Goal: Task Accomplishment & Management: Complete application form

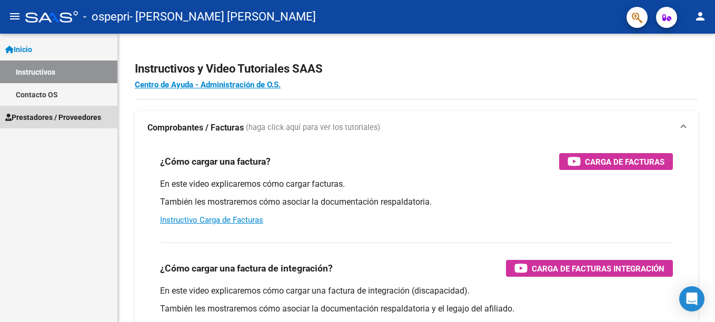
click at [65, 117] on span "Prestadores / Proveedores" at bounding box center [53, 118] width 96 height 12
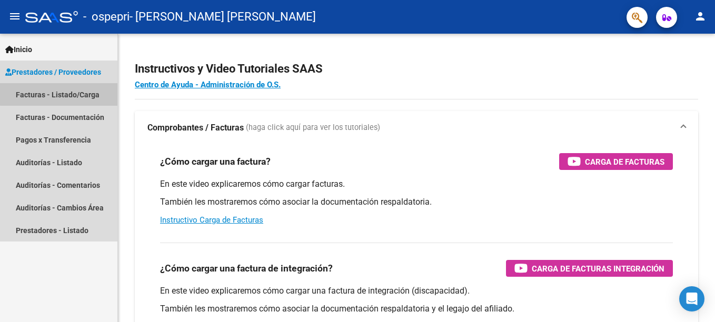
click at [70, 93] on link "Facturas - Listado/Carga" at bounding box center [58, 94] width 117 height 23
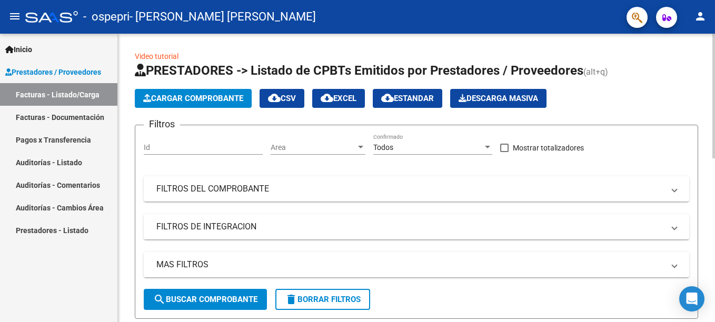
click at [212, 99] on span "Cargar Comprobante" at bounding box center [193, 98] width 100 height 9
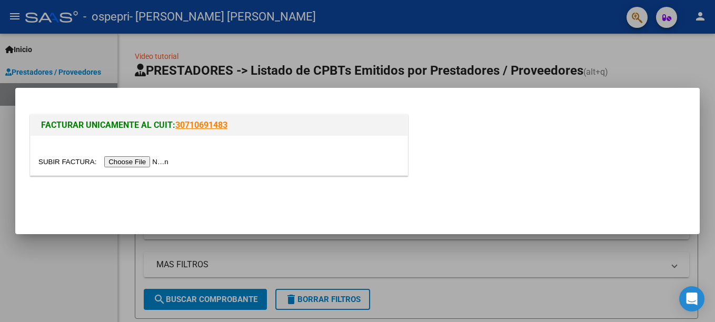
click at [131, 162] on input "file" at bounding box center [104, 161] width 133 height 11
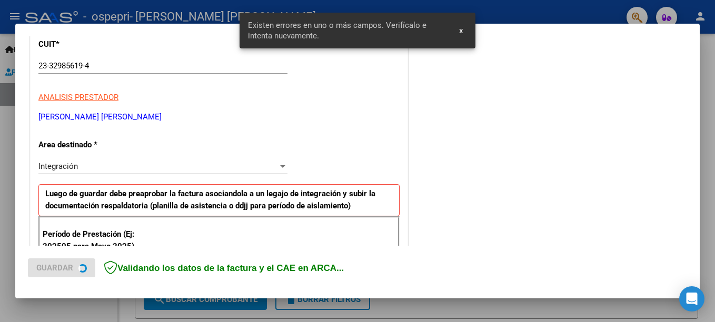
scroll to position [242, 0]
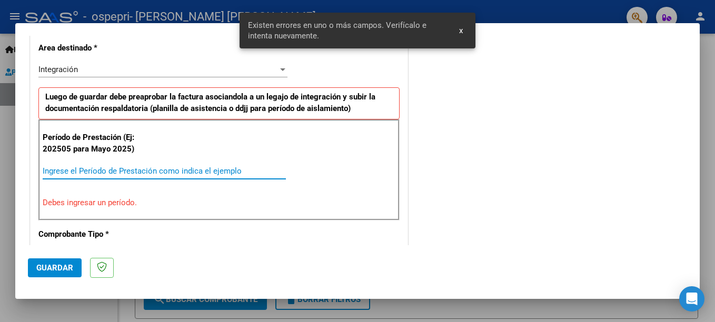
click at [104, 171] on input "Ingrese el Período de Prestación como indica el ejemplo" at bounding box center [164, 170] width 243 height 9
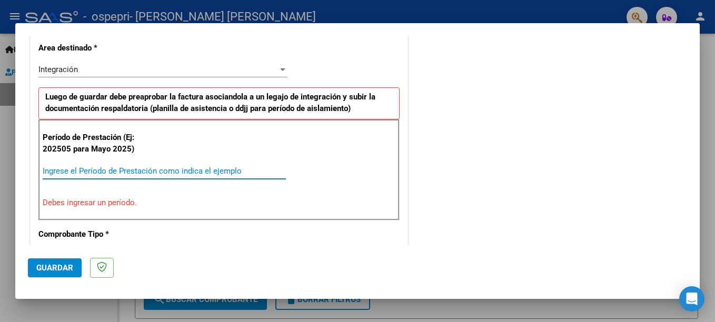
type input "0"
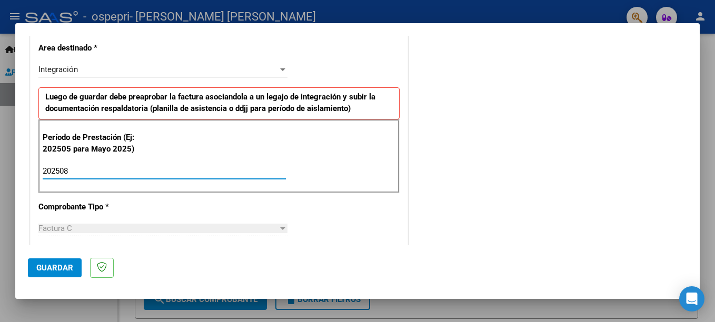
type input "202508"
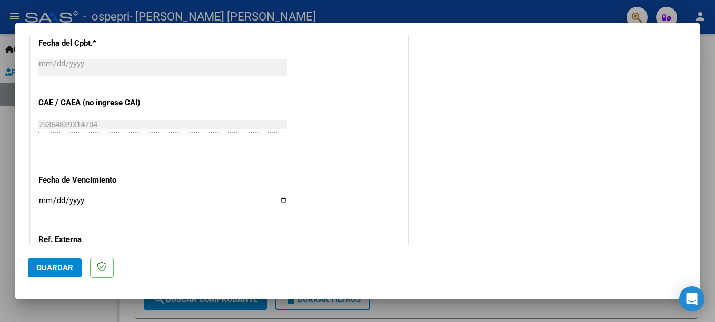
scroll to position [717, 0]
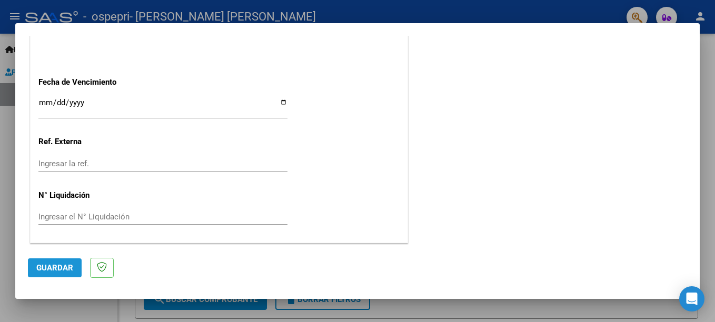
click at [61, 270] on span "Guardar" at bounding box center [54, 267] width 37 height 9
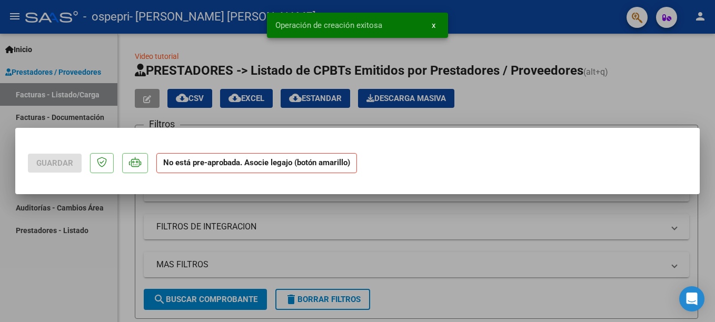
scroll to position [0, 0]
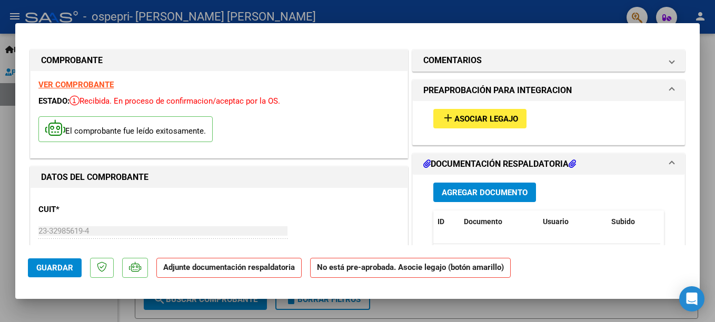
click at [464, 119] on span "Asociar Legajo" at bounding box center [487, 118] width 64 height 9
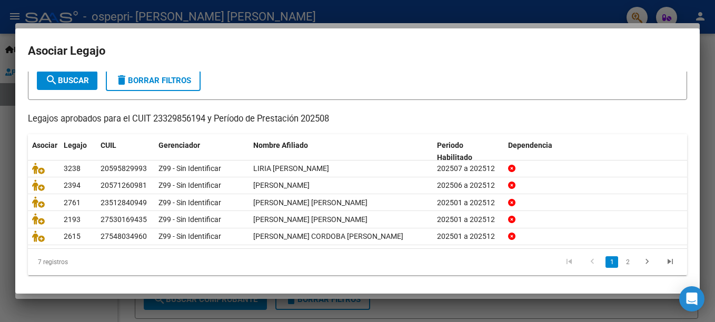
scroll to position [67, 0]
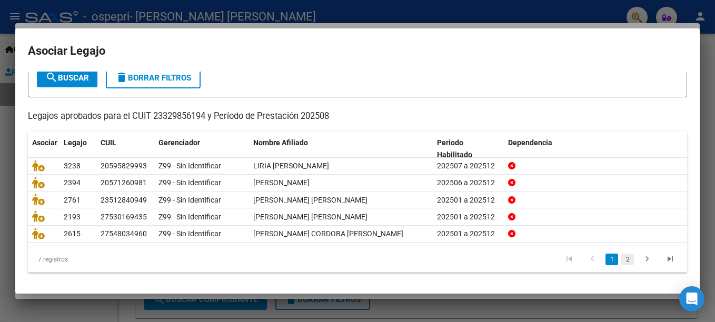
click at [622, 260] on link "2" at bounding box center [628, 260] width 13 height 12
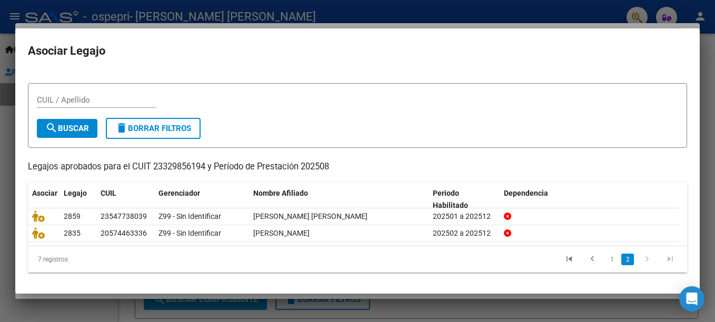
scroll to position [15, 0]
click at [586, 258] on icon "go to previous page" at bounding box center [593, 260] width 14 height 13
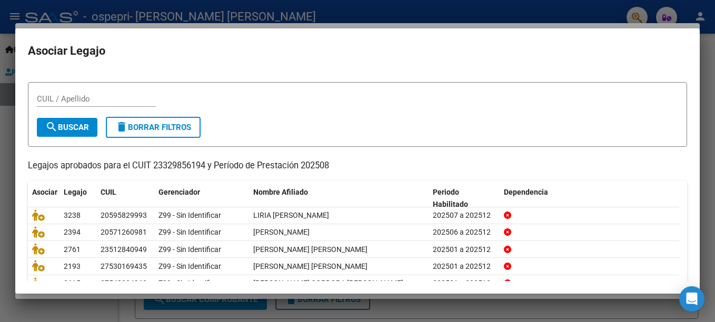
scroll to position [67, 0]
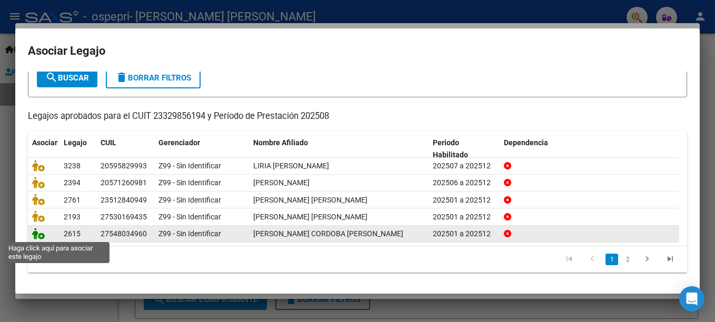
click at [41, 235] on icon at bounding box center [38, 234] width 13 height 12
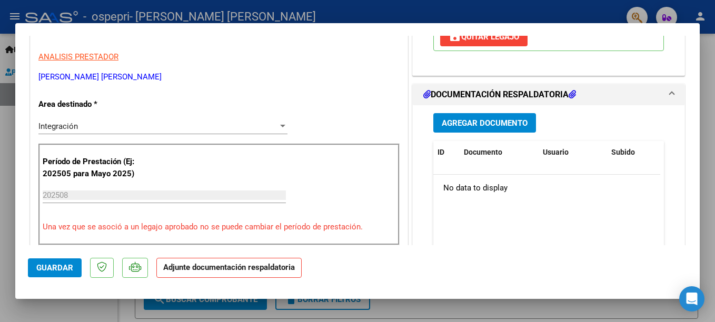
scroll to position [214, 0]
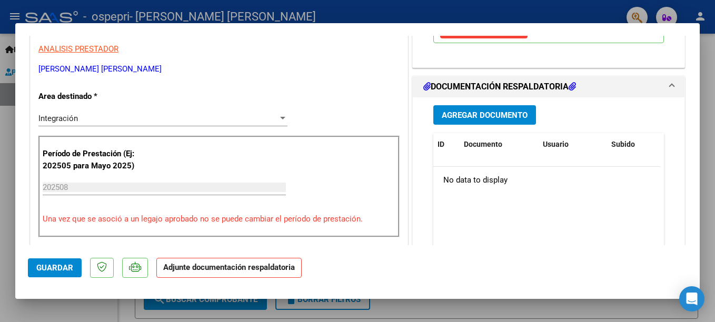
click at [469, 111] on span "Agregar Documento" at bounding box center [485, 115] width 86 height 9
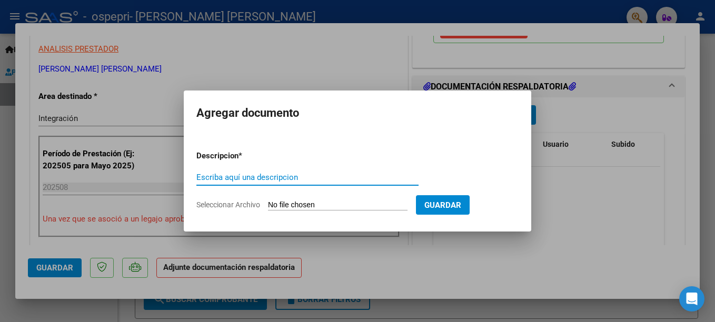
click at [286, 176] on input "Escriba aquí una descripcion" at bounding box center [307, 177] width 222 height 9
type input "PLANILLA AGOSTO"
click at [408, 205] on input "Seleccionar Archivo" at bounding box center [338, 206] width 140 height 10
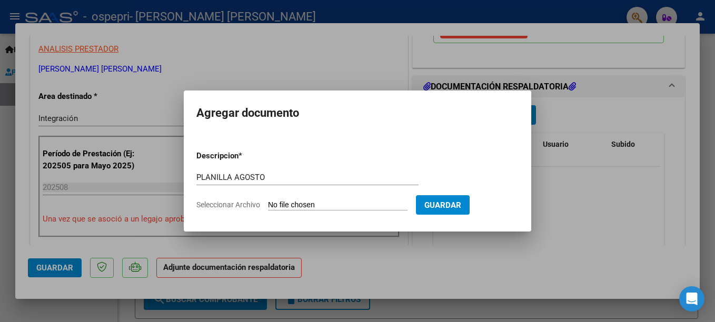
type input "C:\fakepath\[PERSON_NAME] planilla agosto.pdf"
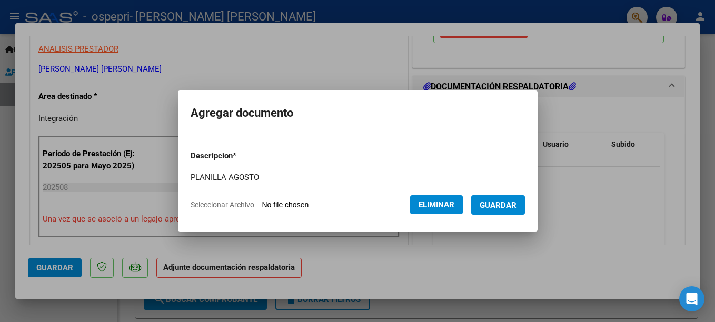
click at [514, 203] on span "Guardar" at bounding box center [498, 205] width 37 height 9
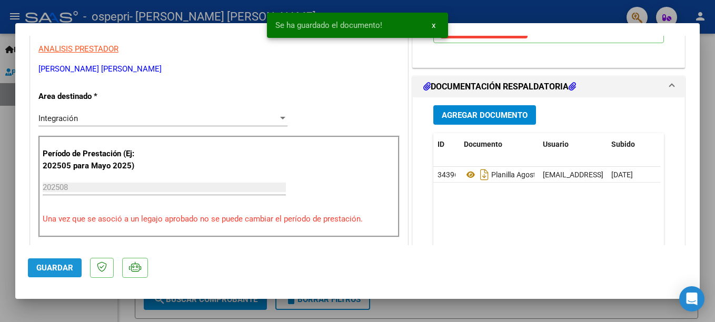
click at [52, 267] on span "Guardar" at bounding box center [54, 267] width 37 height 9
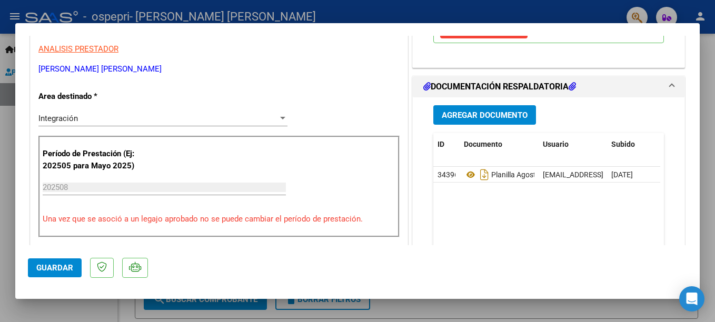
click at [318, 15] on div at bounding box center [357, 161] width 715 height 322
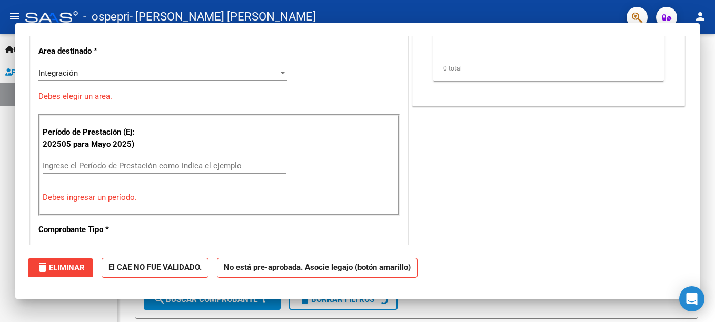
scroll to position [0, 0]
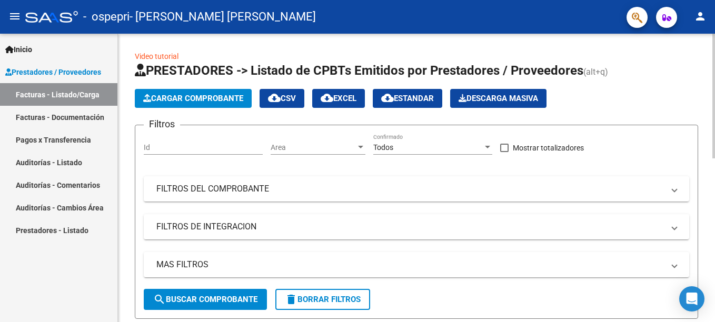
click at [216, 95] on span "Cargar Comprobante" at bounding box center [193, 98] width 100 height 9
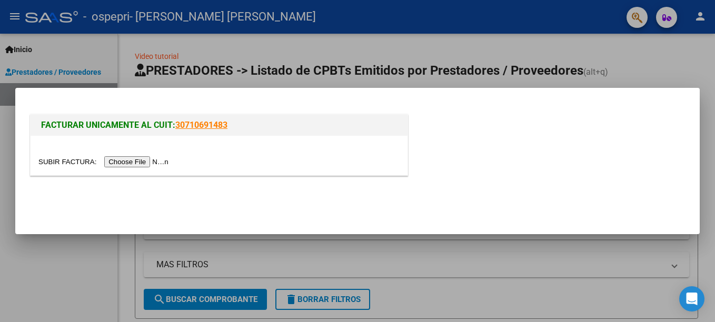
click at [133, 161] on input "file" at bounding box center [104, 161] width 133 height 11
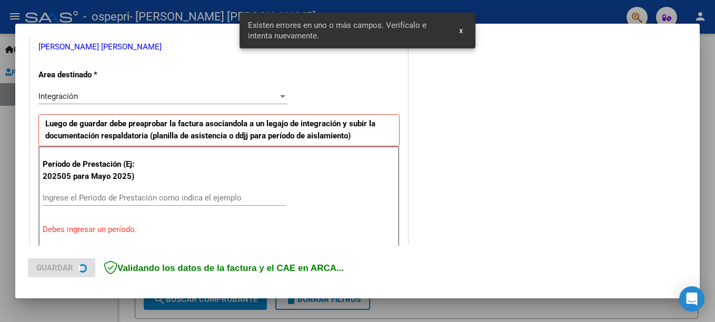
scroll to position [242, 0]
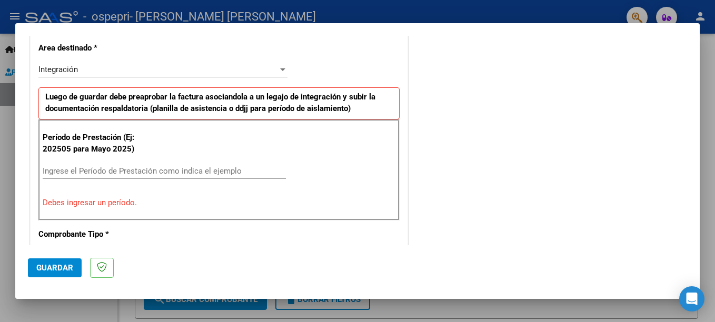
click at [207, 164] on div "Ingrese el Período de Prestación como indica el ejemplo" at bounding box center [164, 171] width 243 height 16
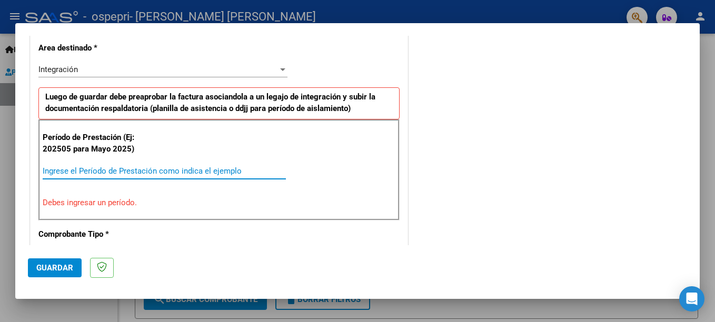
type input "0"
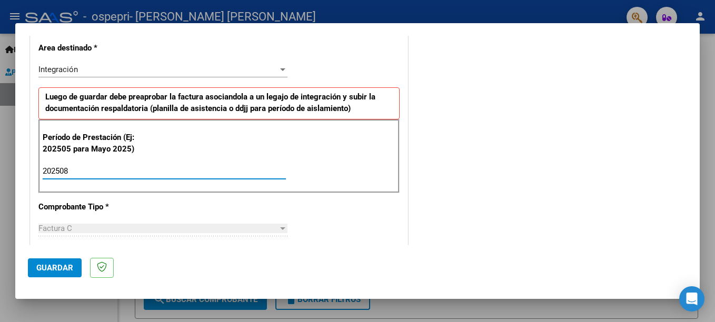
type input "202508"
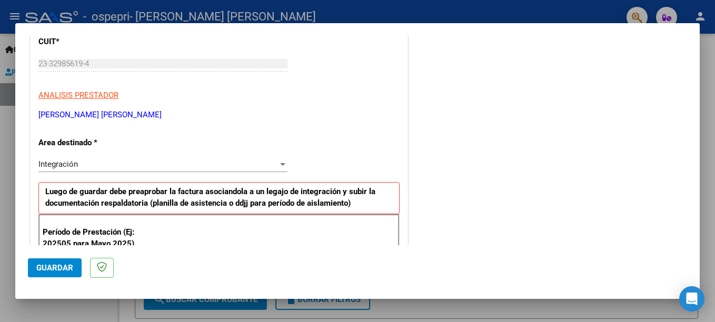
scroll to position [158, 0]
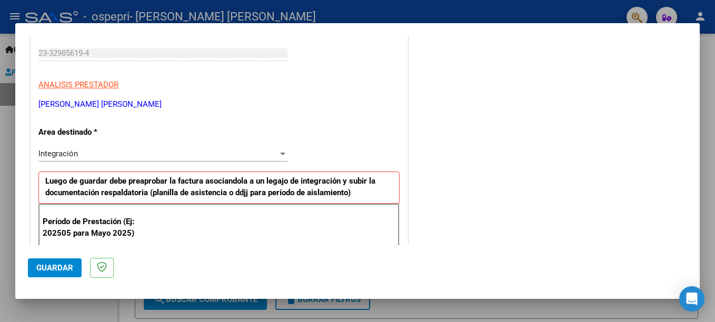
click at [264, 157] on div "Integración" at bounding box center [158, 153] width 240 height 9
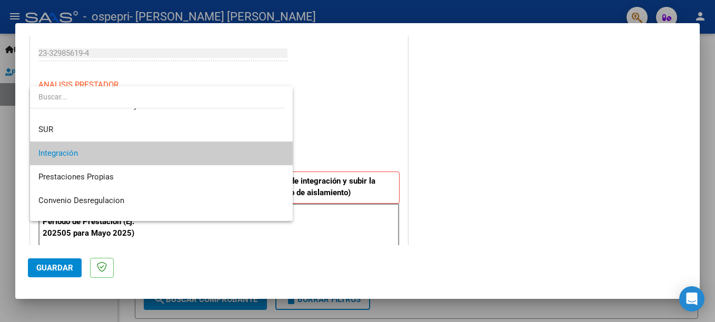
scroll to position [78, 0]
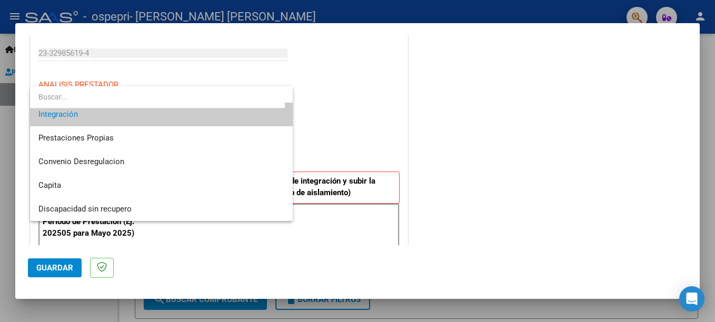
click at [584, 130] on div at bounding box center [357, 161] width 715 height 322
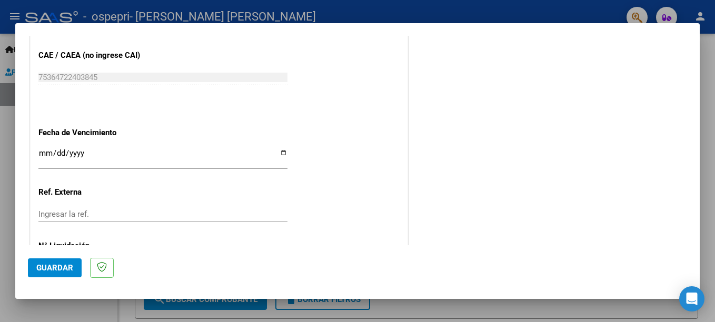
scroll to position [717, 0]
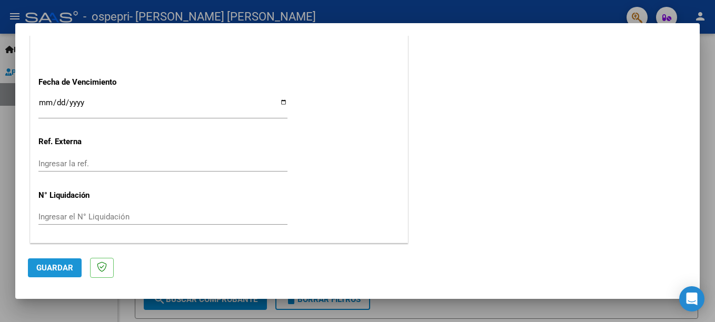
click at [66, 267] on span "Guardar" at bounding box center [54, 267] width 37 height 9
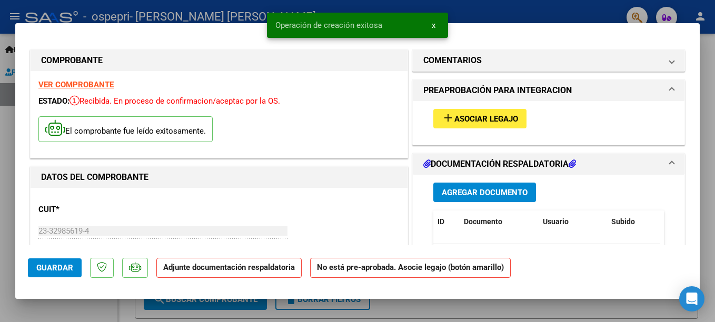
click at [462, 120] on span "Asociar Legajo" at bounding box center [487, 118] width 64 height 9
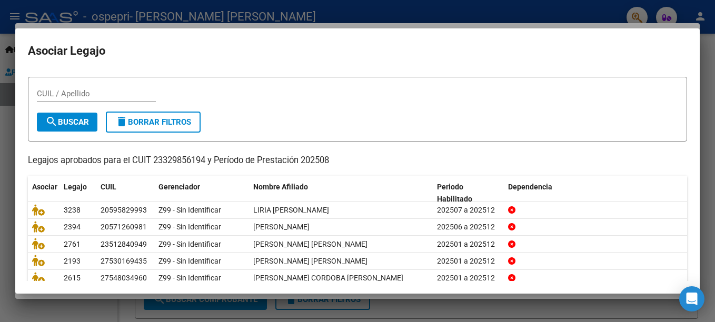
scroll to position [67, 0]
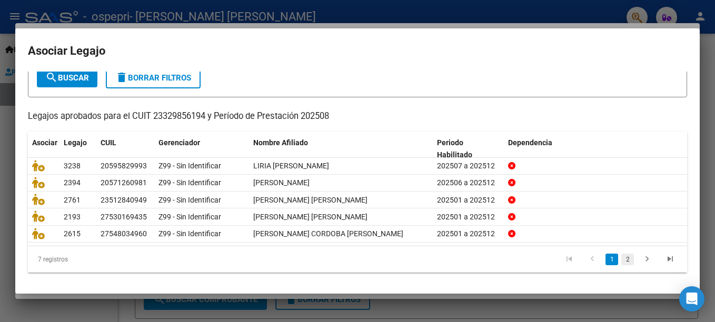
click at [622, 260] on link "2" at bounding box center [628, 260] width 13 height 12
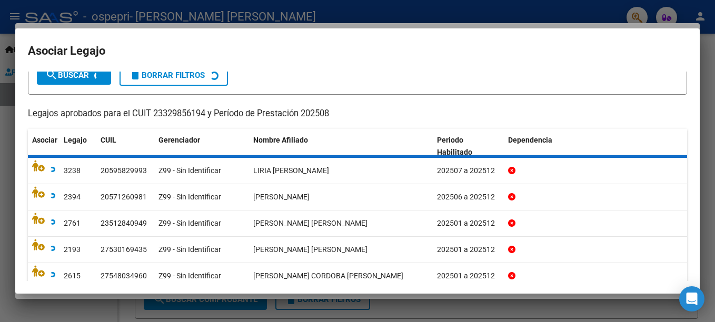
scroll to position [15, 0]
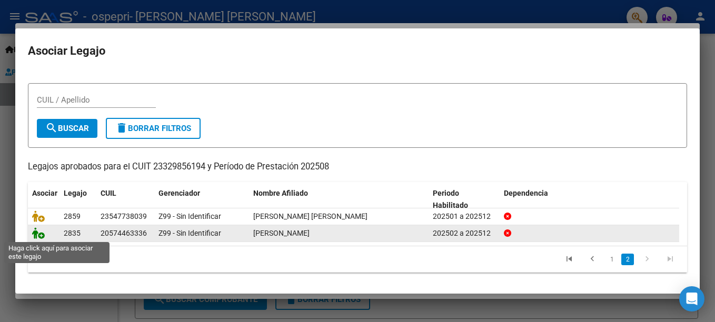
click at [37, 235] on icon at bounding box center [38, 234] width 13 height 12
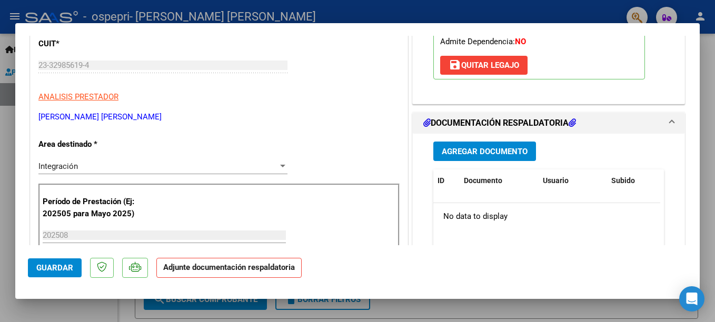
scroll to position [174, 0]
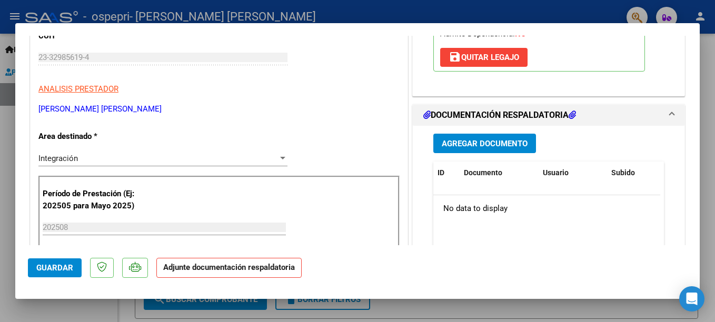
click at [445, 149] on button "Agregar Documento" at bounding box center [485, 143] width 103 height 19
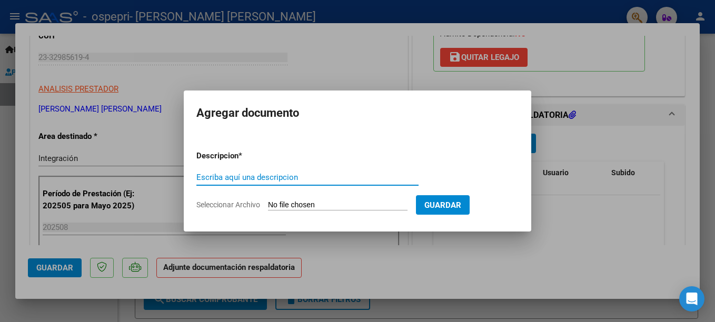
click at [304, 182] on input "Escriba aquí una descripcion" at bounding box center [307, 177] width 222 height 9
type input "PLANILLA AGOSTO"
click at [348, 204] on input "Seleccionar Archivo" at bounding box center [338, 206] width 140 height 10
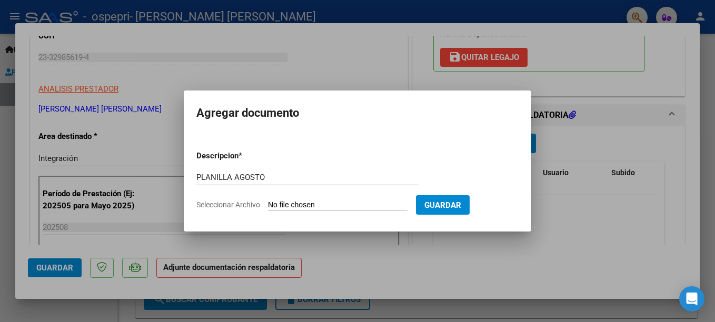
type input "C:\fakepath\planilla [PERSON_NAME].pdf"
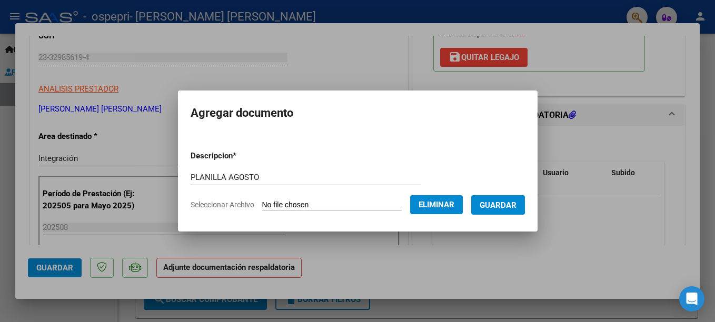
click at [508, 206] on span "Guardar" at bounding box center [498, 205] width 37 height 9
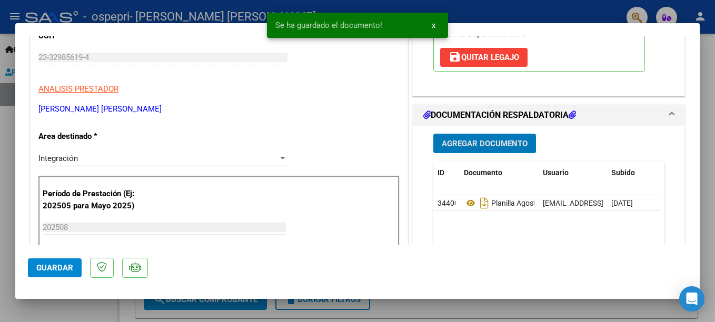
click at [45, 268] on span "Guardar" at bounding box center [54, 267] width 37 height 9
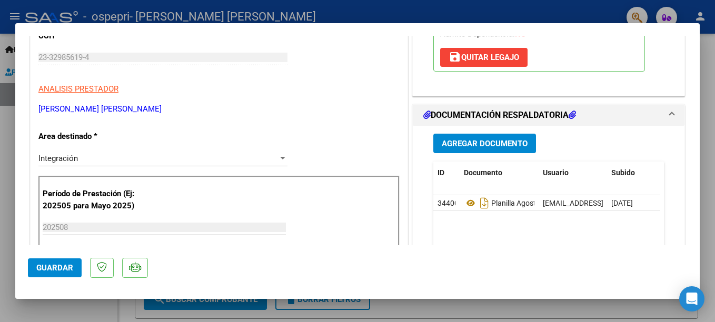
click at [551, 9] on div at bounding box center [357, 161] width 715 height 322
type input "$ 0,00"
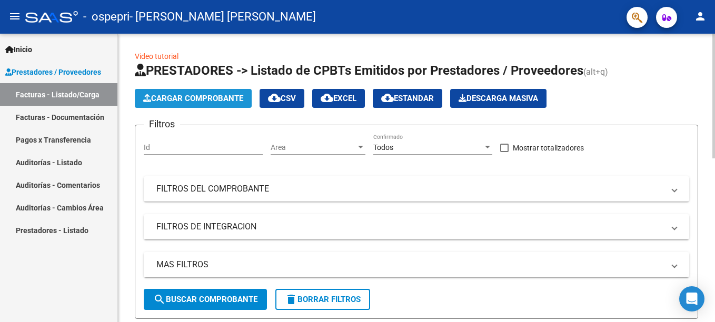
click at [198, 95] on span "Cargar Comprobante" at bounding box center [193, 98] width 100 height 9
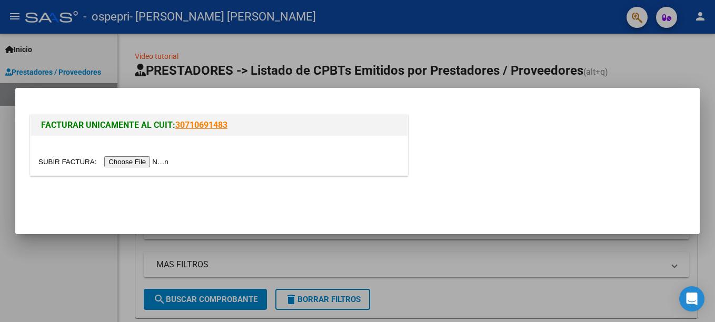
click at [122, 161] on input "file" at bounding box center [104, 161] width 133 height 11
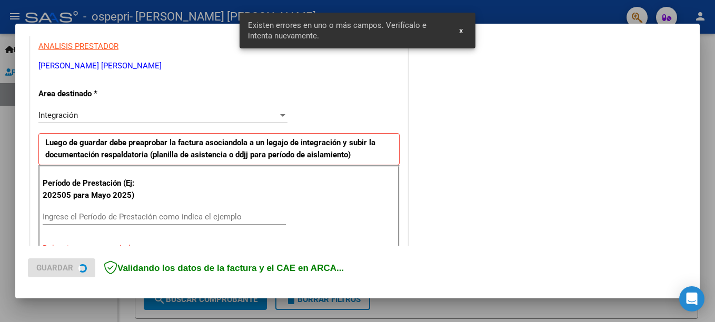
scroll to position [242, 0]
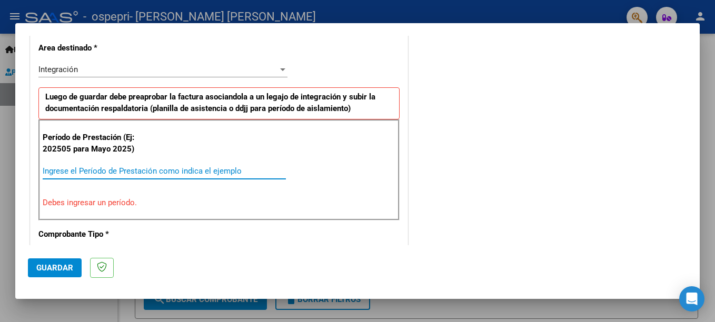
click at [127, 169] on input "Ingrese el Período de Prestación como indica el ejemplo" at bounding box center [164, 170] width 243 height 9
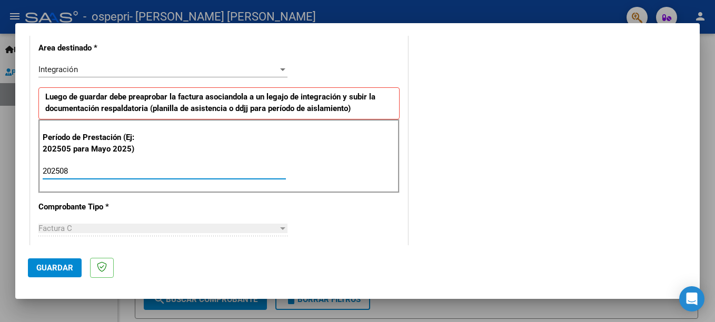
type input "202508"
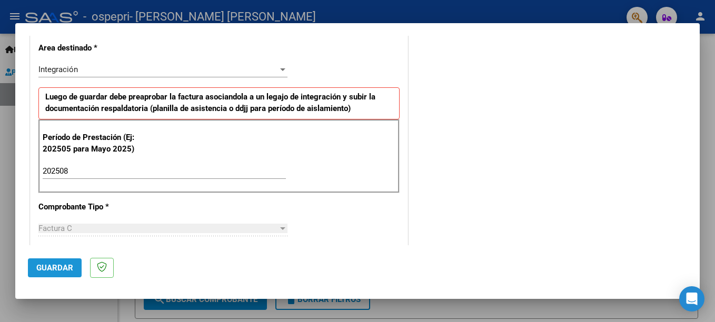
click at [56, 264] on span "Guardar" at bounding box center [54, 267] width 37 height 9
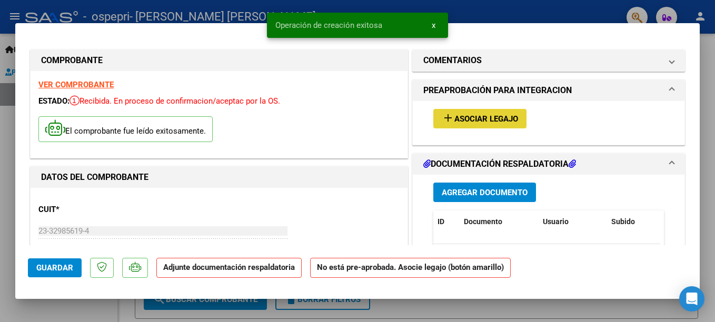
click at [459, 120] on span "Asociar Legajo" at bounding box center [487, 118] width 64 height 9
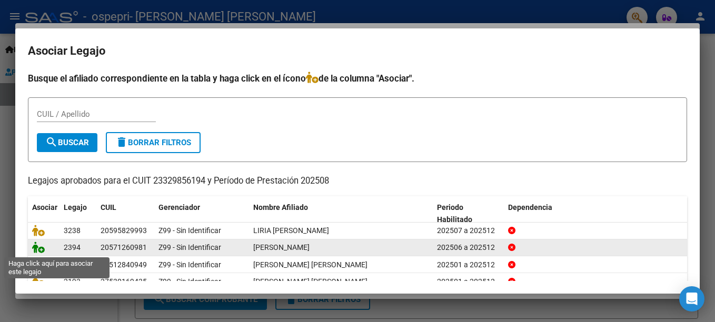
click at [43, 247] on icon at bounding box center [38, 248] width 13 height 12
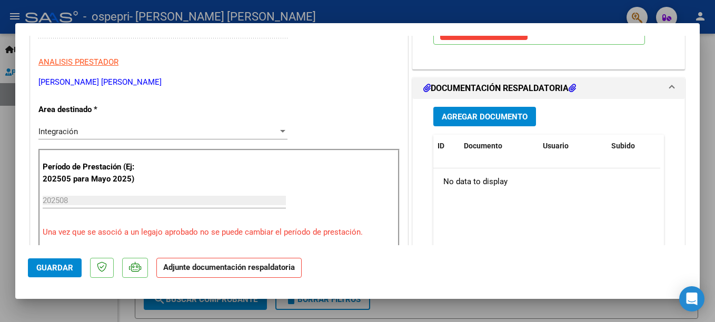
scroll to position [203, 0]
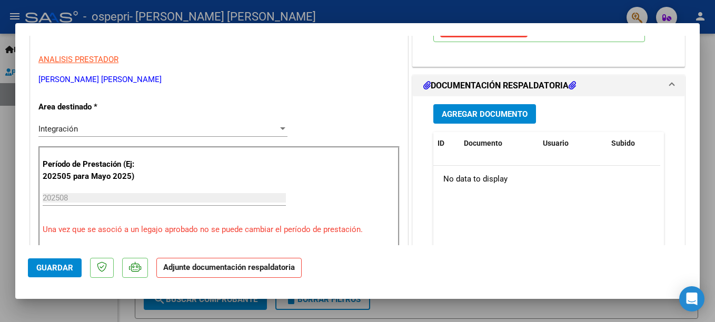
click at [503, 115] on span "Agregar Documento" at bounding box center [485, 114] width 86 height 9
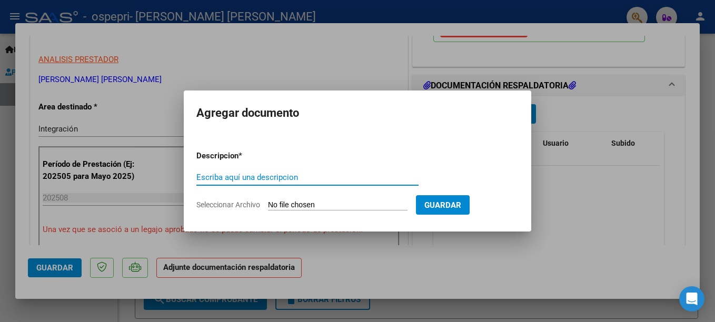
click at [238, 180] on input "Escriba aquí una descripcion" at bounding box center [307, 177] width 222 height 9
type input "planilla to"
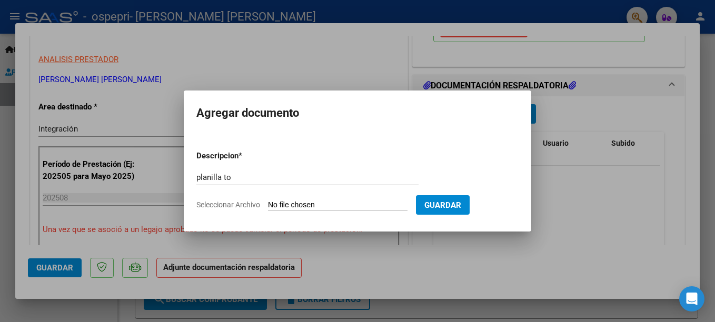
click at [350, 204] on input "Seleccionar Archivo" at bounding box center [338, 206] width 140 height 10
type input "C:\fakepath\PLANILLA AGOSTO.pdf"
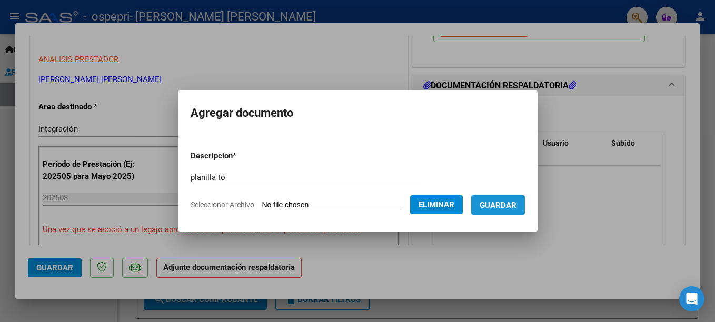
click at [516, 211] on button "Guardar" at bounding box center [498, 204] width 54 height 19
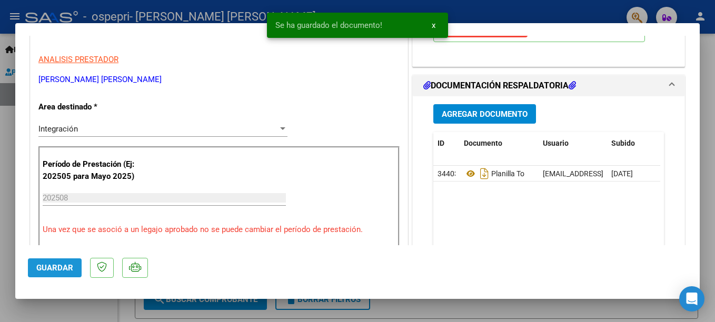
click at [63, 268] on span "Guardar" at bounding box center [54, 267] width 37 height 9
click at [498, 3] on div at bounding box center [357, 161] width 715 height 322
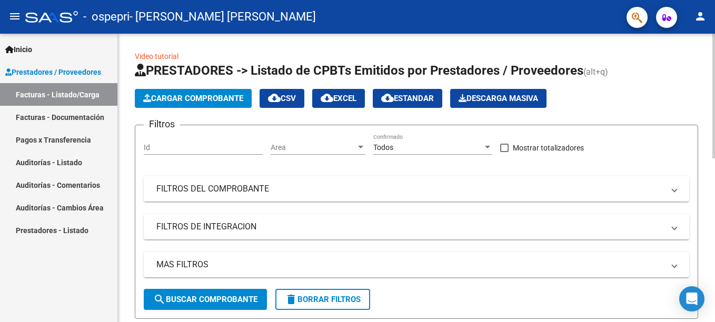
click at [230, 93] on button "Cargar Comprobante" at bounding box center [193, 98] width 117 height 19
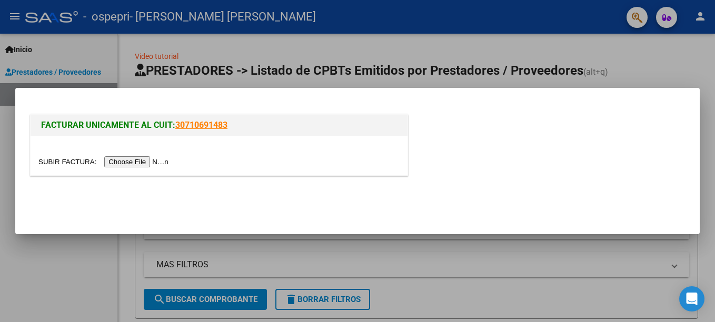
click at [126, 160] on input "file" at bounding box center [104, 161] width 133 height 11
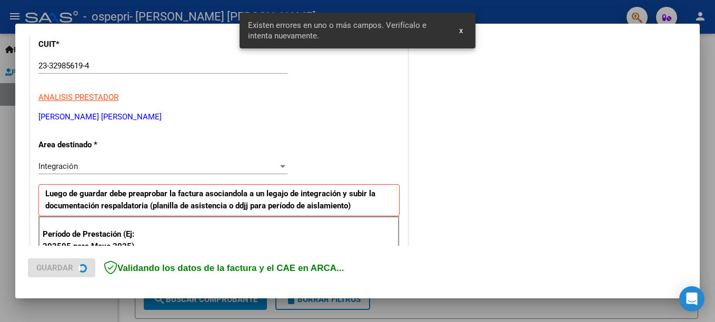
scroll to position [242, 0]
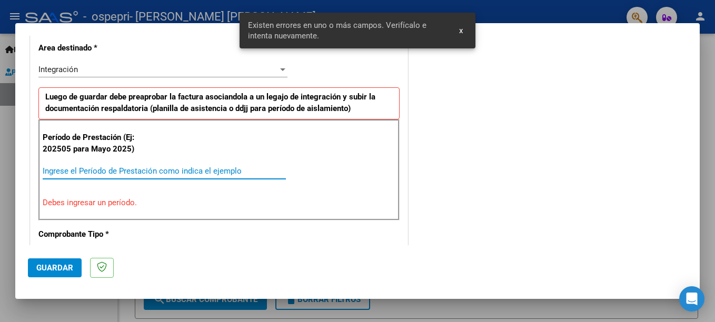
click at [111, 173] on input "Ingrese el Período de Prestación como indica el ejemplo" at bounding box center [164, 170] width 243 height 9
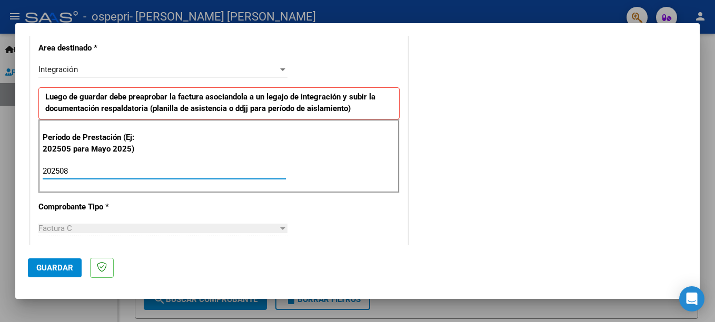
type input "202508"
click at [50, 272] on span "Guardar" at bounding box center [54, 267] width 37 height 9
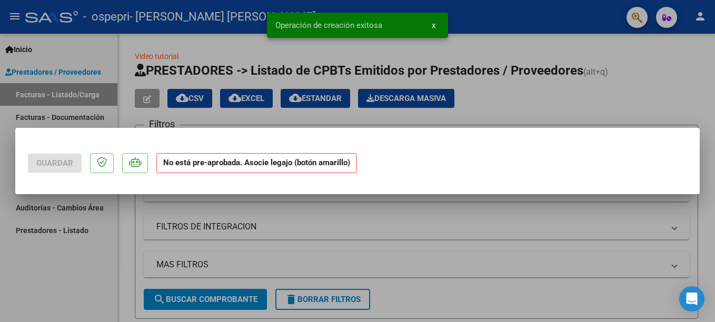
scroll to position [0, 0]
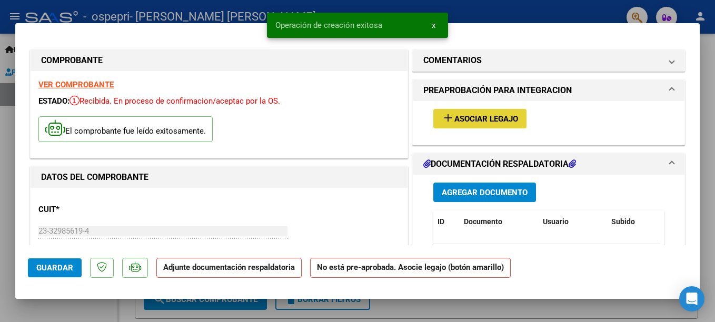
click at [475, 121] on span "Asociar Legajo" at bounding box center [487, 118] width 64 height 9
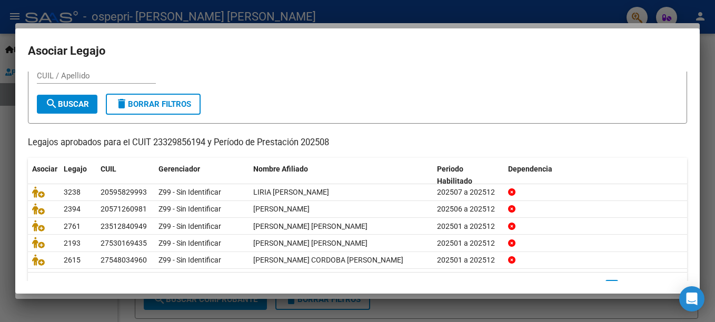
scroll to position [67, 0]
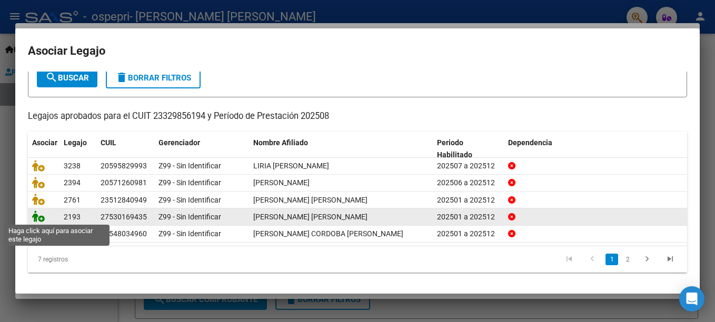
click at [38, 218] on icon at bounding box center [38, 217] width 13 height 12
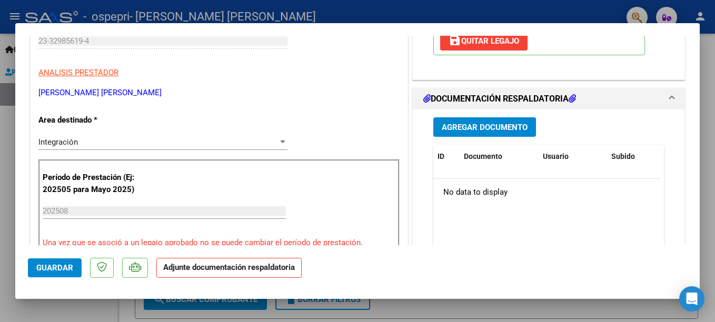
scroll to position [174, 0]
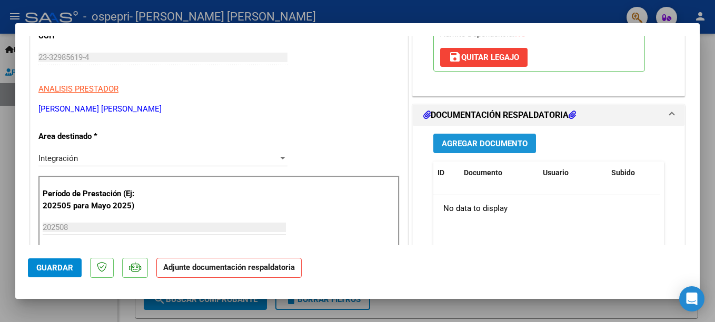
click at [490, 144] on span "Agregar Documento" at bounding box center [485, 143] width 86 height 9
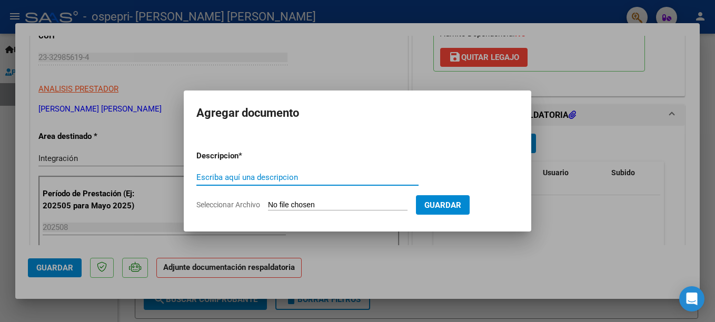
click at [299, 180] on input "Escriba aquí una descripcion" at bounding box center [307, 177] width 222 height 9
type input "planilla to"
click at [408, 201] on input "Seleccionar Archivo" at bounding box center [338, 206] width 140 height 10
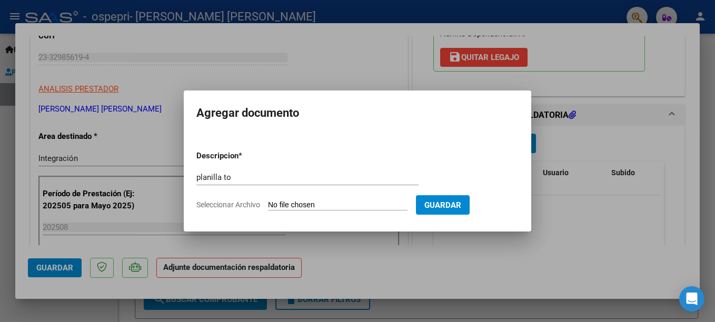
type input "C:\fakepath\planilla [PERSON_NAME].pdf"
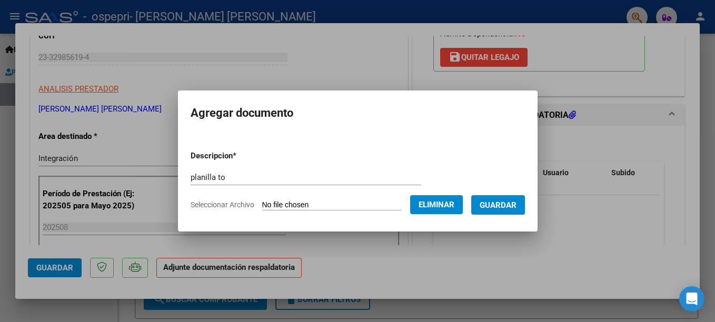
click at [514, 205] on span "Guardar" at bounding box center [498, 205] width 37 height 9
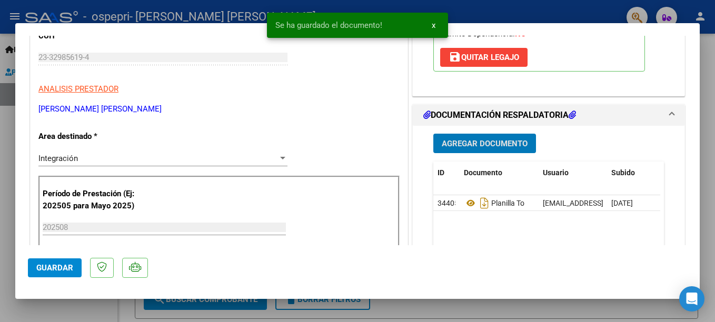
click at [57, 270] on span "Guardar" at bounding box center [54, 267] width 37 height 9
click at [474, 7] on div at bounding box center [357, 161] width 715 height 322
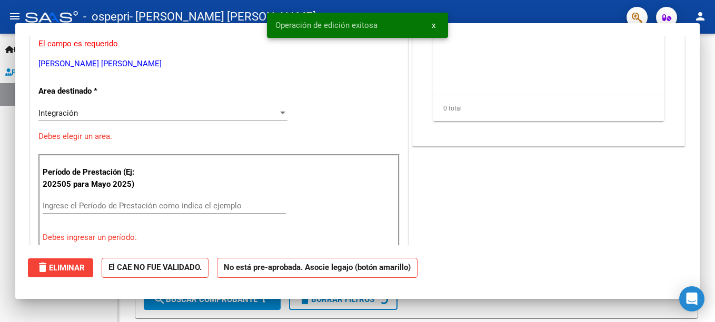
scroll to position [0, 0]
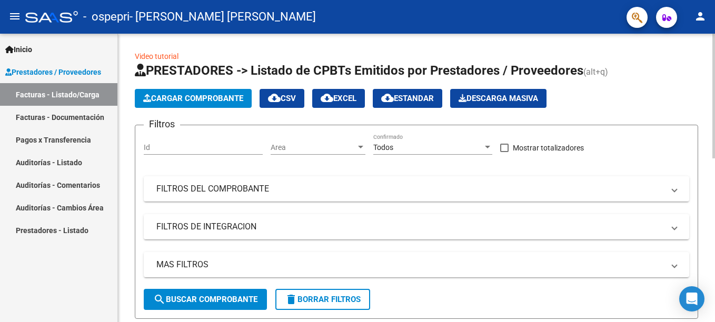
click at [165, 101] on span "Cargar Comprobante" at bounding box center [193, 98] width 100 height 9
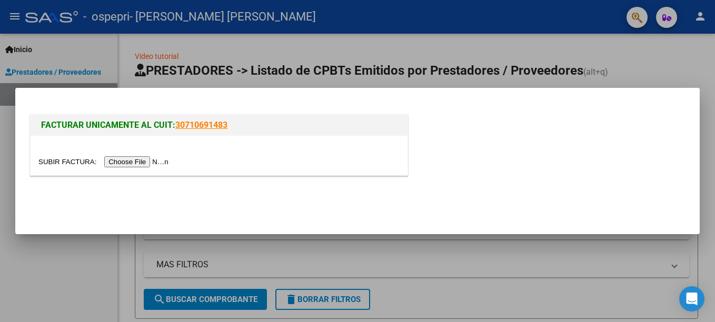
click at [142, 160] on input "file" at bounding box center [104, 161] width 133 height 11
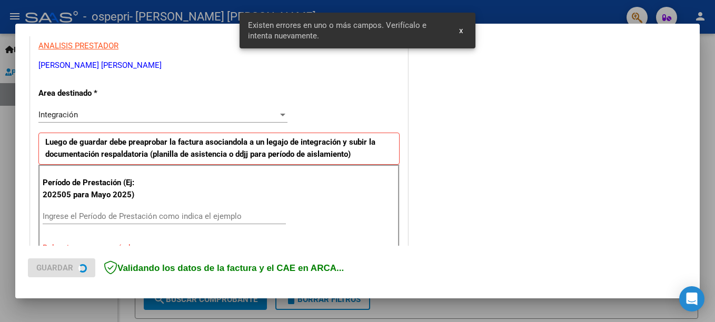
scroll to position [242, 0]
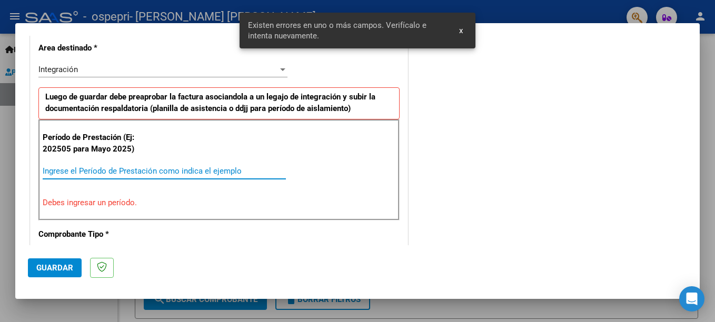
click at [111, 169] on input "Ingrese el Período de Prestación como indica el ejemplo" at bounding box center [164, 170] width 243 height 9
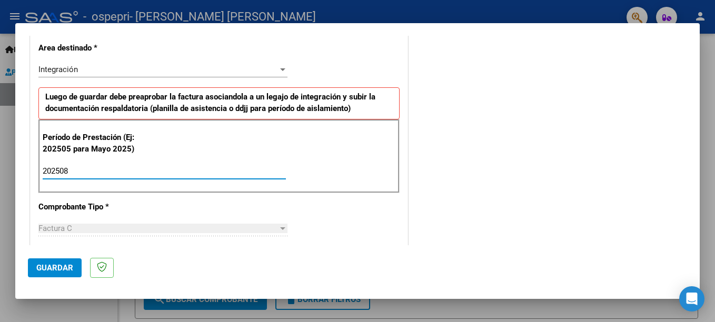
type input "202508"
click at [52, 272] on span "Guardar" at bounding box center [54, 267] width 37 height 9
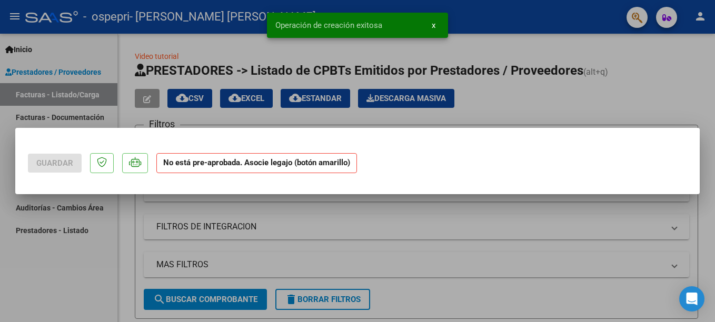
scroll to position [0, 0]
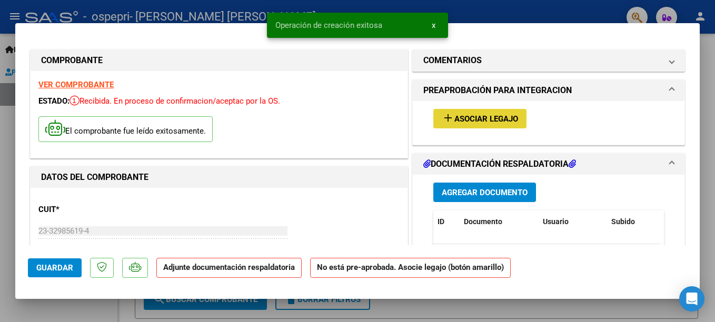
click at [471, 120] on span "Asociar Legajo" at bounding box center [487, 118] width 64 height 9
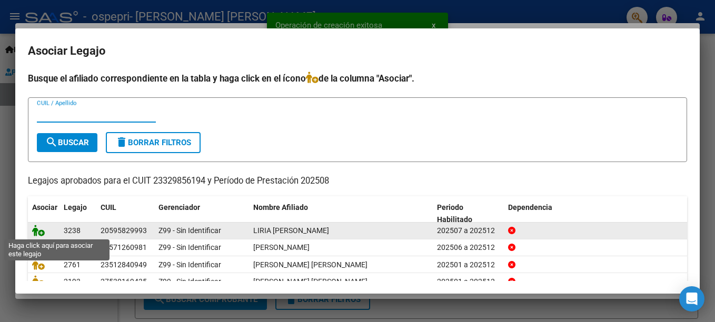
click at [37, 231] on icon at bounding box center [38, 231] width 13 height 12
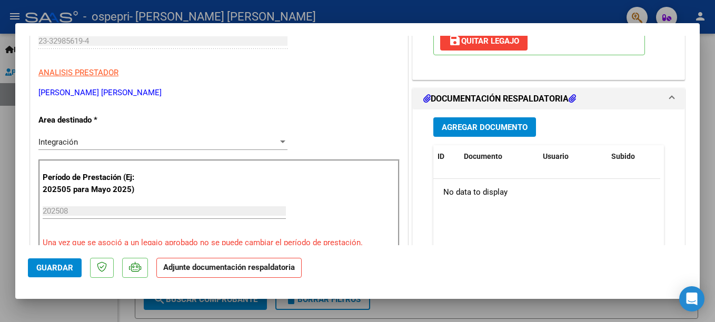
scroll to position [195, 0]
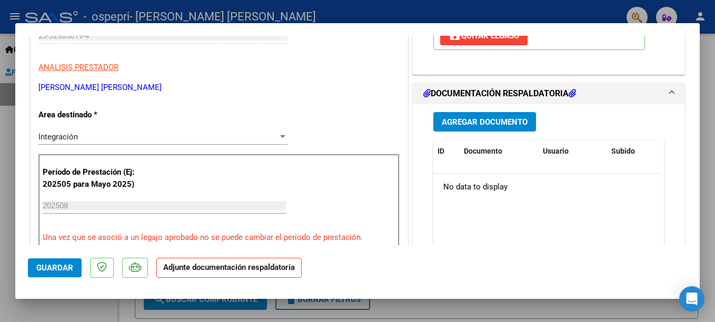
click at [470, 120] on span "Agregar Documento" at bounding box center [485, 121] width 86 height 9
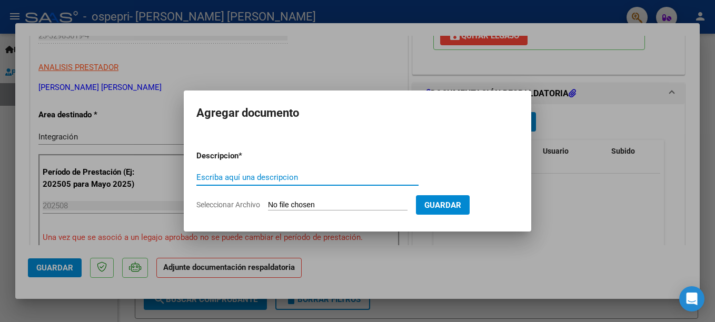
click at [297, 178] on input "Escriba aquí una descripcion" at bounding box center [307, 177] width 222 height 9
type input "planilla to"
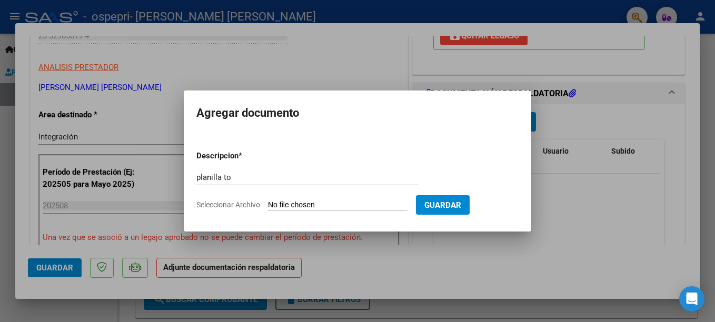
click at [359, 203] on input "Seleccionar Archivo" at bounding box center [338, 206] width 140 height 10
type input "C:\fakepath\[PERSON_NAME].pdf"
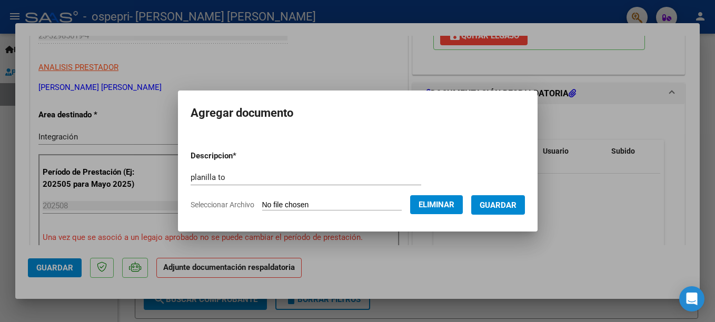
click at [511, 198] on button "Guardar" at bounding box center [498, 204] width 54 height 19
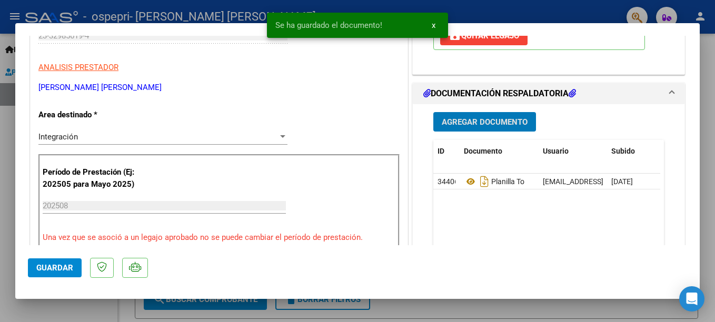
click at [53, 265] on span "Guardar" at bounding box center [54, 267] width 37 height 9
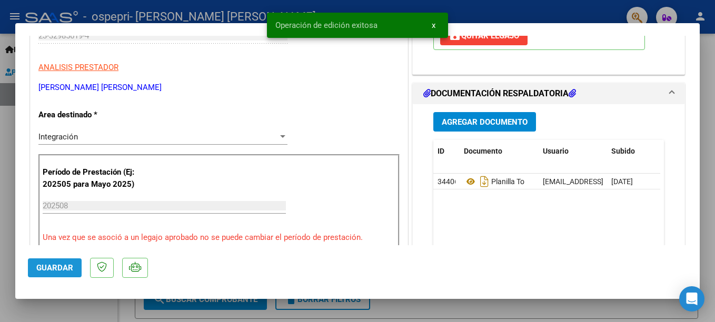
click at [53, 265] on span "Guardar" at bounding box center [54, 267] width 37 height 9
click at [480, 9] on div at bounding box center [357, 161] width 715 height 322
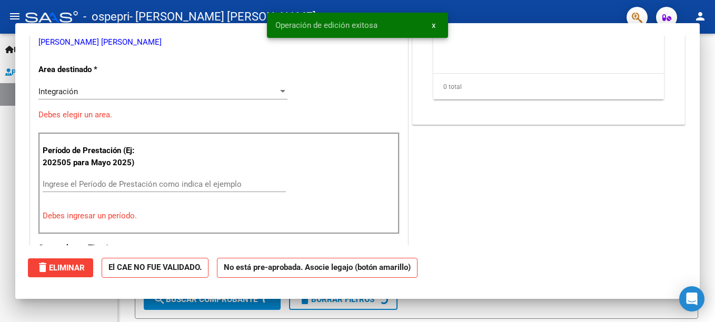
scroll to position [0, 0]
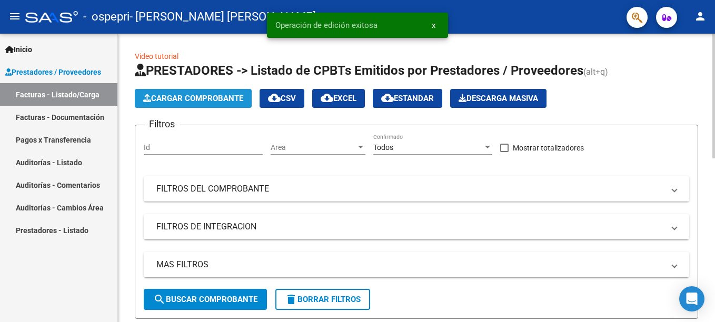
click at [189, 100] on span "Cargar Comprobante" at bounding box center [193, 98] width 100 height 9
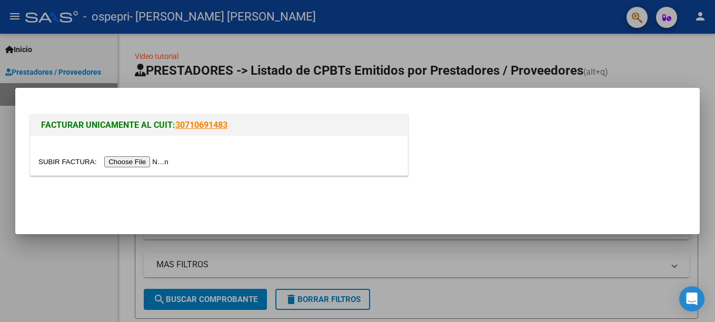
click at [125, 162] on input "file" at bounding box center [104, 161] width 133 height 11
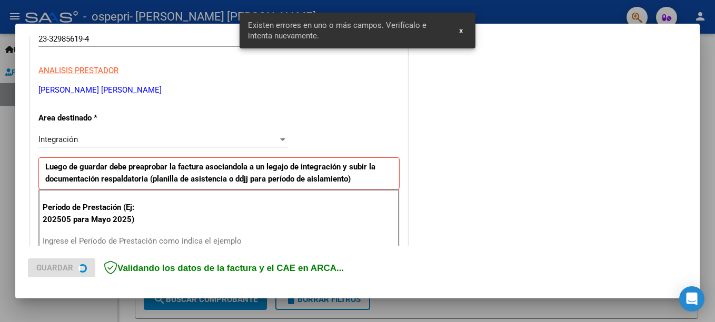
scroll to position [242, 0]
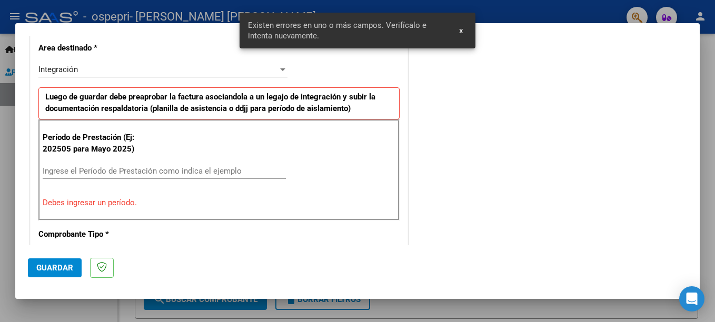
click at [123, 168] on input "Ingrese el Período de Prestación como indica el ejemplo" at bounding box center [164, 170] width 243 height 9
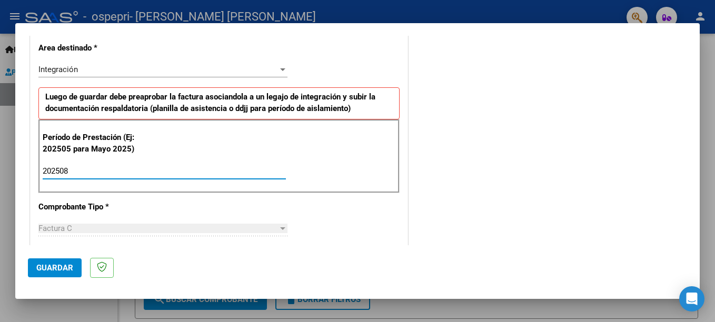
type input "202508"
click at [56, 270] on span "Guardar" at bounding box center [54, 267] width 37 height 9
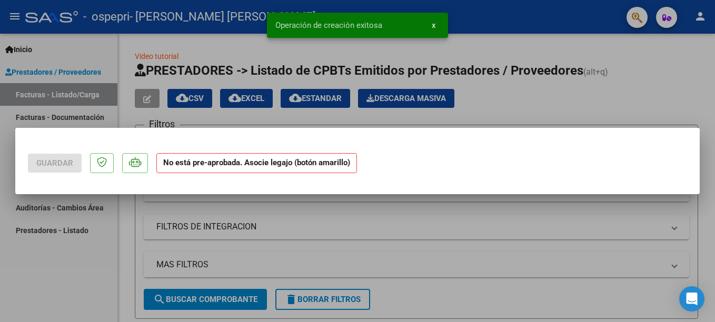
scroll to position [0, 0]
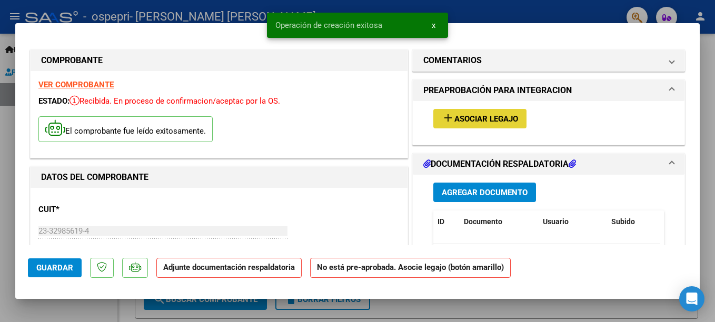
click at [476, 121] on span "Asociar Legajo" at bounding box center [487, 118] width 64 height 9
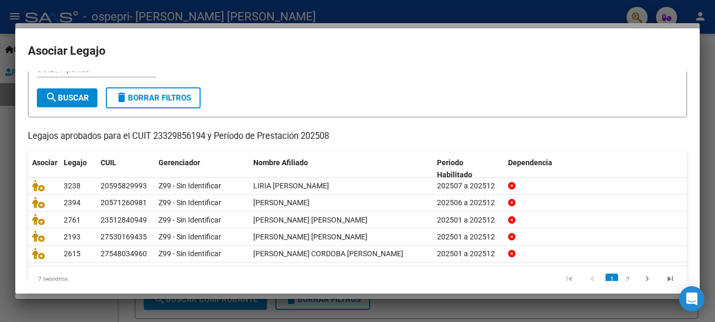
scroll to position [67, 0]
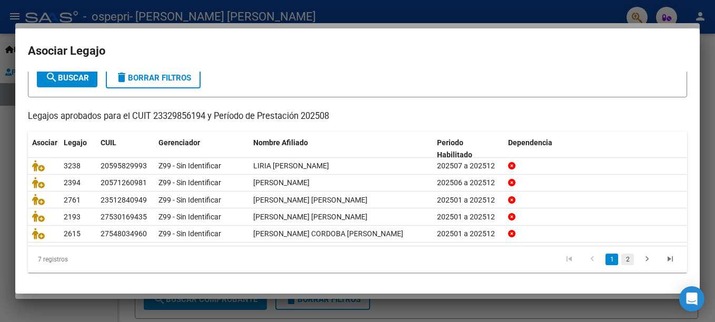
click at [622, 259] on link "2" at bounding box center [628, 260] width 13 height 12
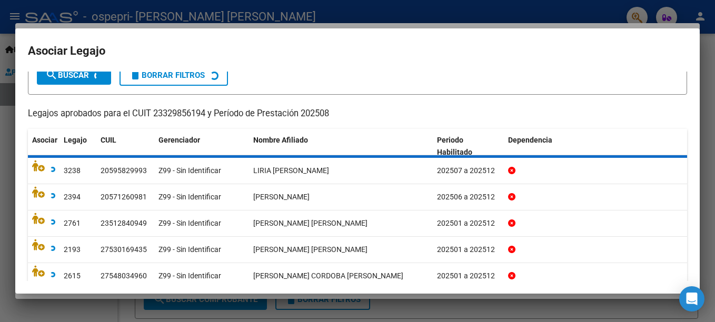
scroll to position [15, 0]
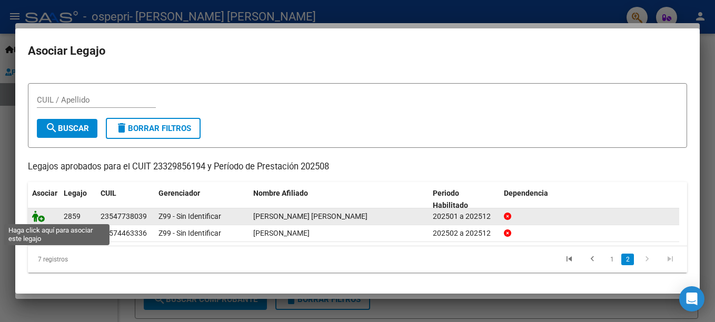
click at [42, 215] on icon at bounding box center [38, 217] width 13 height 12
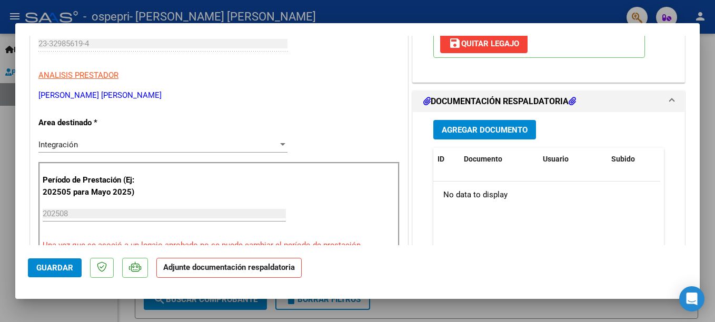
scroll to position [206, 0]
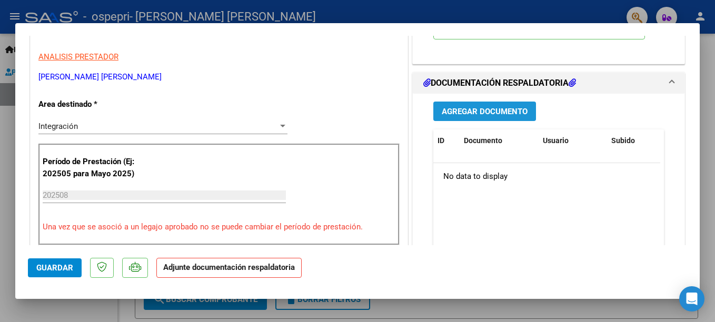
click at [484, 110] on span "Agregar Documento" at bounding box center [485, 111] width 86 height 9
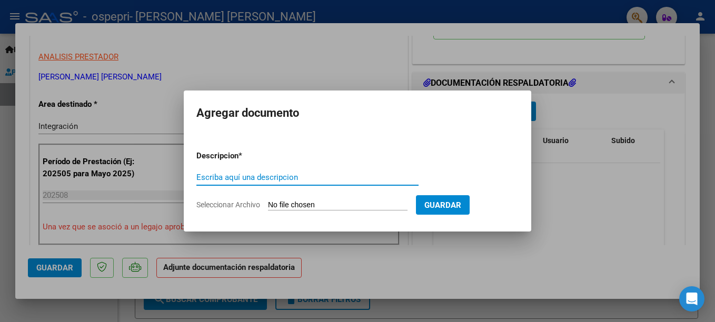
click at [268, 175] on input "Escriba aquí una descripcion" at bounding box center [307, 177] width 222 height 9
type input "PLANILLA TO"
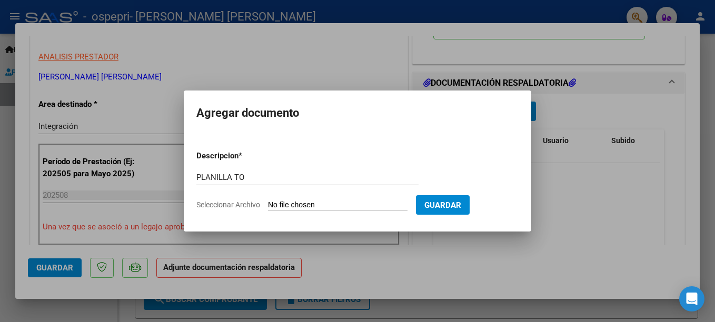
click at [315, 203] on input "Seleccionar Archivo" at bounding box center [338, 206] width 140 height 10
type input "C:\fakepath\[PERSON_NAME].pdf"
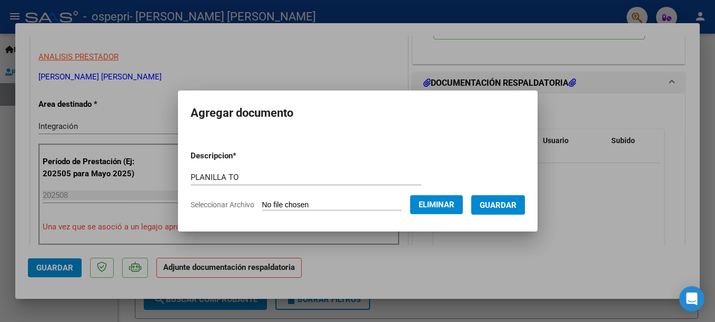
click at [517, 203] on span "Guardar" at bounding box center [498, 205] width 37 height 9
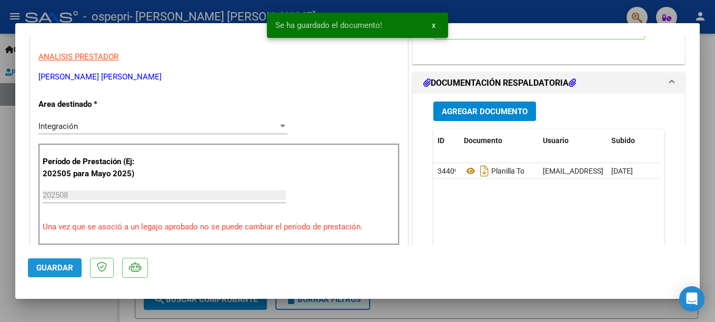
click at [62, 266] on span "Guardar" at bounding box center [54, 267] width 37 height 9
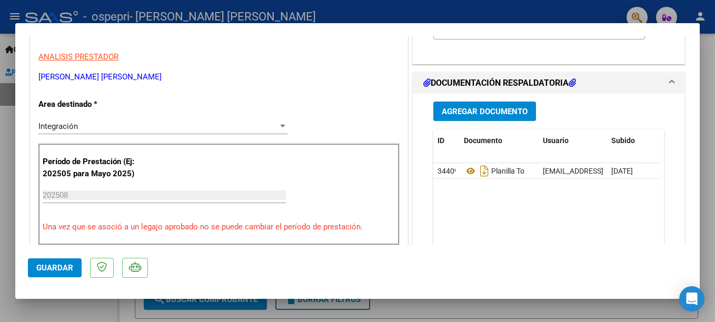
click at [55, 268] on span "Guardar" at bounding box center [54, 267] width 37 height 9
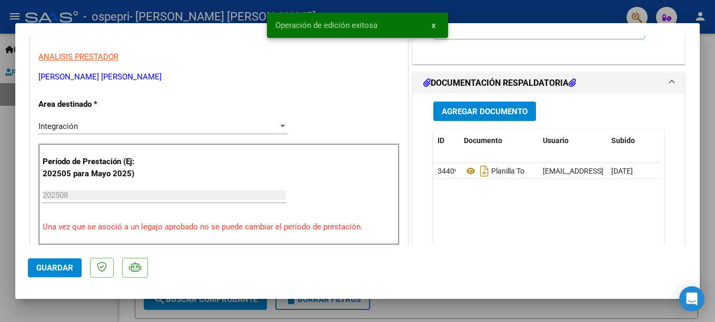
click at [470, 9] on div at bounding box center [357, 161] width 715 height 322
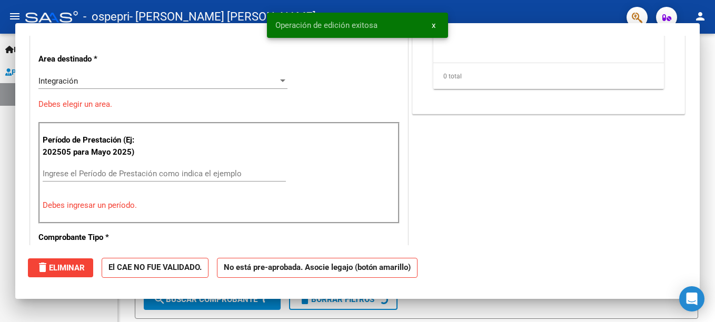
scroll to position [0, 0]
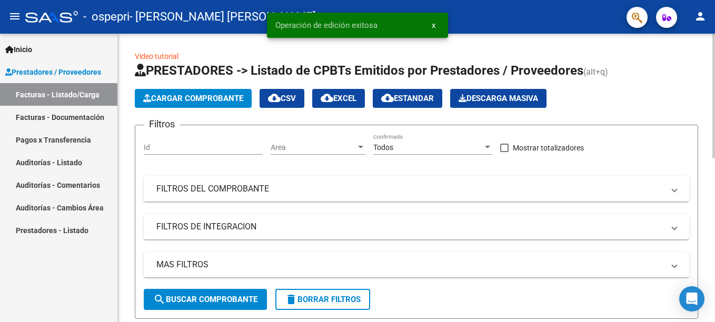
click at [166, 101] on span "Cargar Comprobante" at bounding box center [193, 98] width 100 height 9
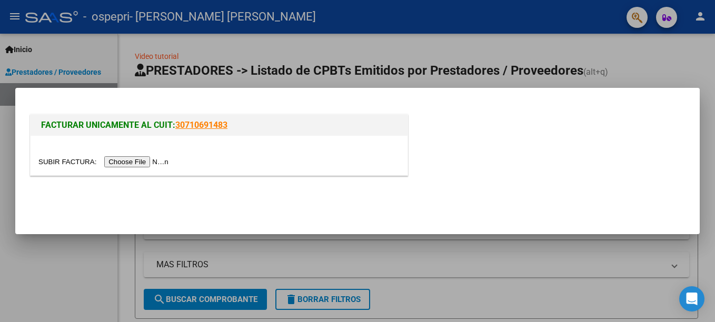
click at [133, 164] on input "file" at bounding box center [104, 161] width 133 height 11
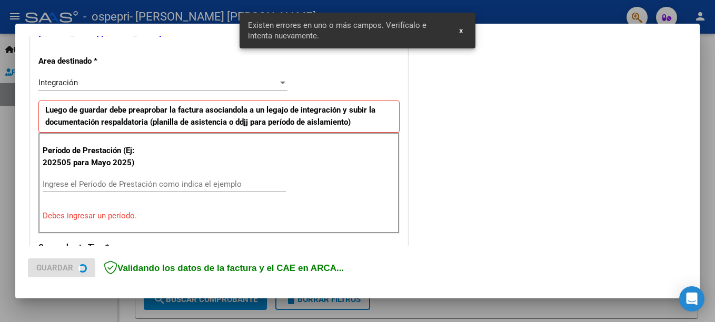
scroll to position [242, 0]
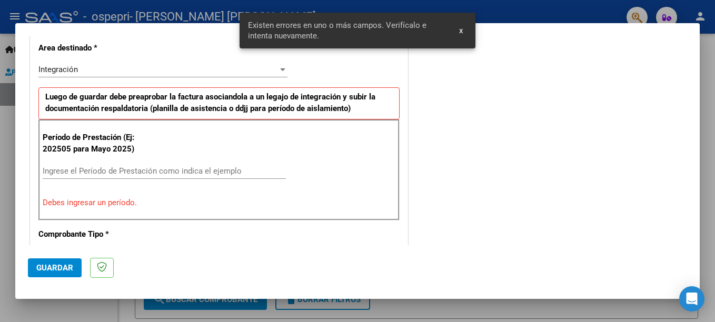
click at [224, 167] on input "Ingrese el Período de Prestación como indica el ejemplo" at bounding box center [164, 170] width 243 height 9
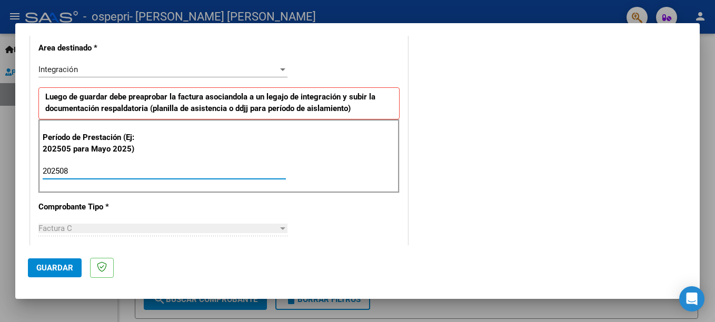
type input "202508"
click at [65, 269] on span "Guardar" at bounding box center [54, 267] width 37 height 9
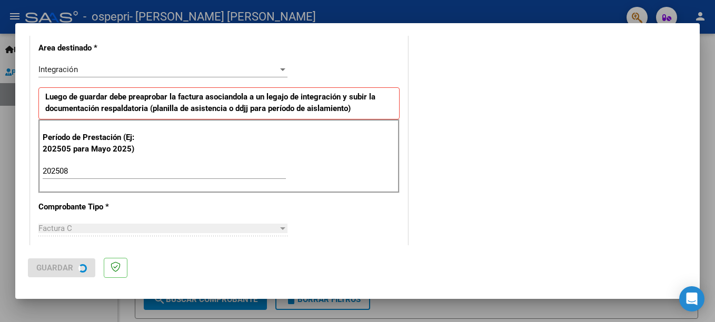
scroll to position [0, 0]
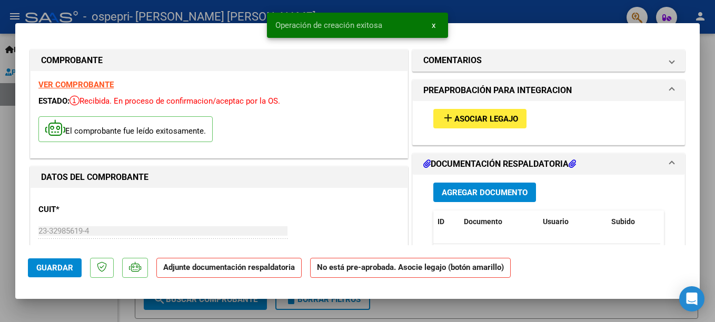
click at [503, 119] on span "Asociar Legajo" at bounding box center [487, 118] width 64 height 9
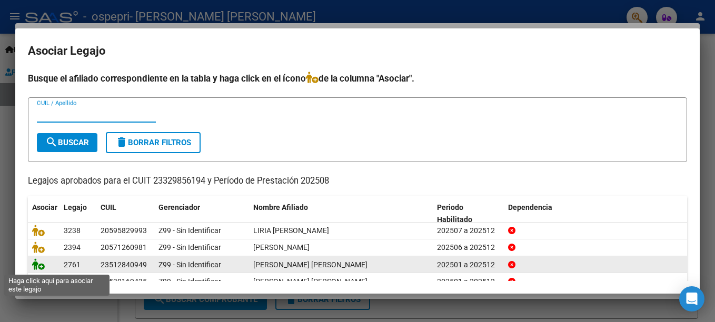
click at [38, 264] on icon at bounding box center [38, 265] width 13 height 12
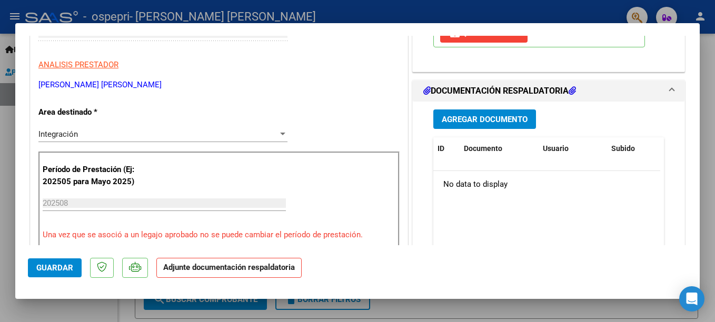
scroll to position [222, 0]
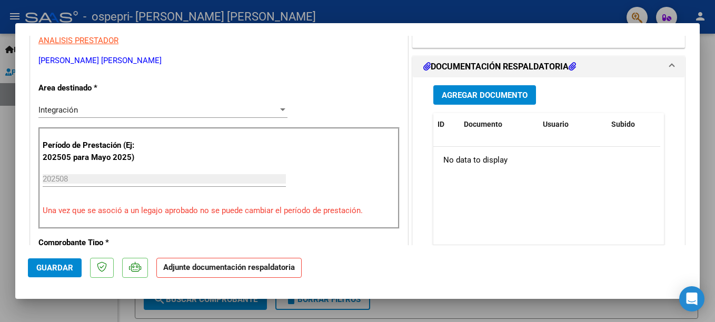
click at [495, 97] on span "Agregar Documento" at bounding box center [485, 95] width 86 height 9
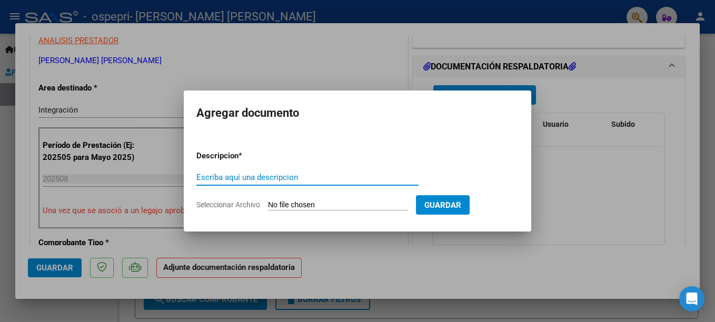
click at [302, 179] on input "Escriba aquí una descripcion" at bounding box center [307, 177] width 222 height 9
type input "PLANILLA"
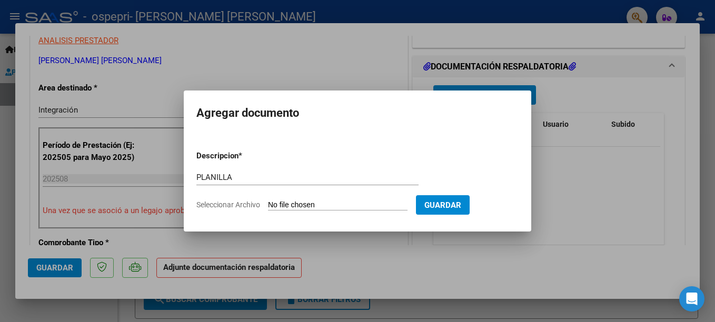
click at [347, 203] on input "Seleccionar Archivo" at bounding box center [338, 206] width 140 height 10
type input "C:\fakepath\[PERSON_NAME] agosto.pdf"
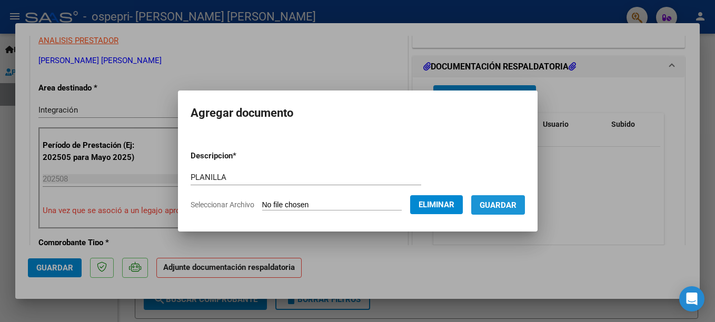
click at [513, 205] on span "Guardar" at bounding box center [498, 205] width 37 height 9
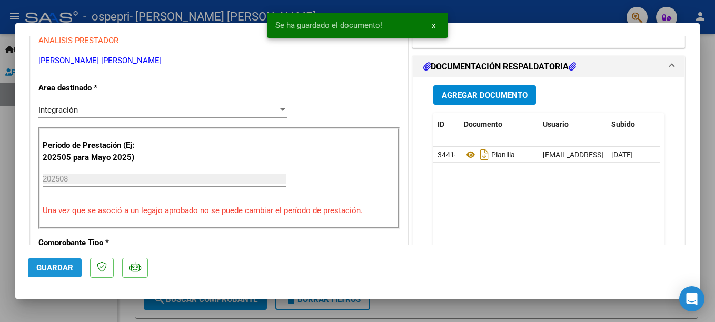
click at [50, 266] on span "Guardar" at bounding box center [54, 267] width 37 height 9
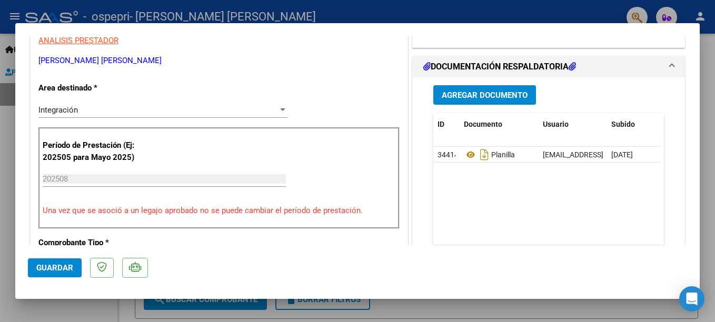
click at [522, 15] on div at bounding box center [357, 161] width 715 height 322
type input "$ 0,00"
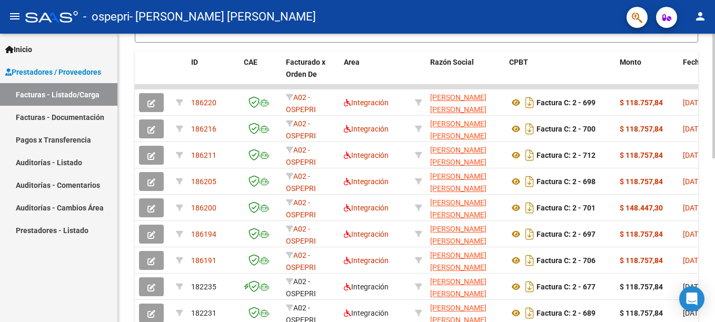
click at [715, 200] on html "menu - ospepri - [PERSON_NAME] [PERSON_NAME] person Inicio Instructivos Contact…" at bounding box center [357, 161] width 715 height 322
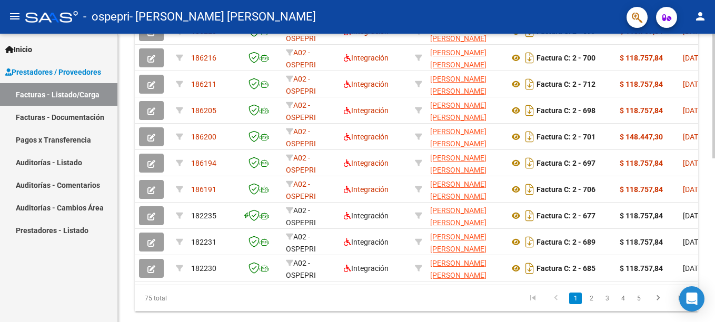
scroll to position [349, 0]
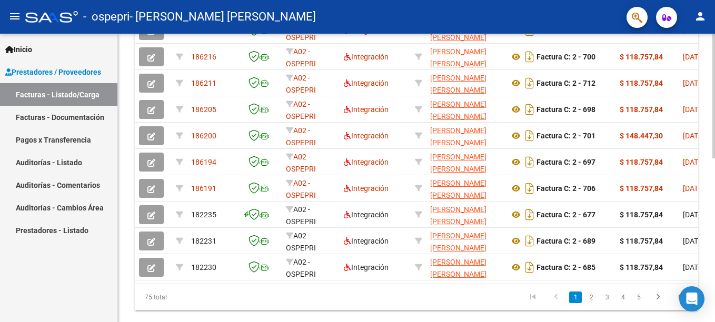
click at [715, 230] on html "menu - ospepri - [PERSON_NAME] [PERSON_NAME] person Inicio Instructivos Contact…" at bounding box center [357, 161] width 715 height 322
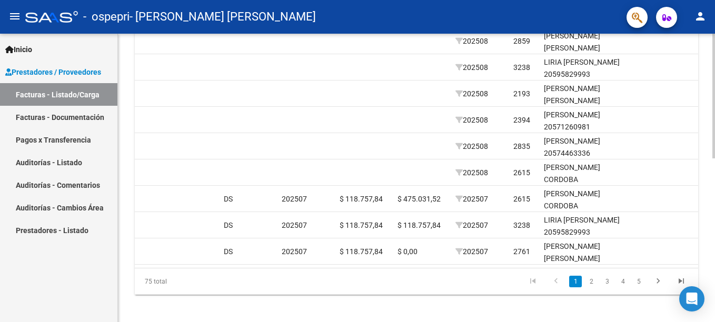
scroll to position [366, 0]
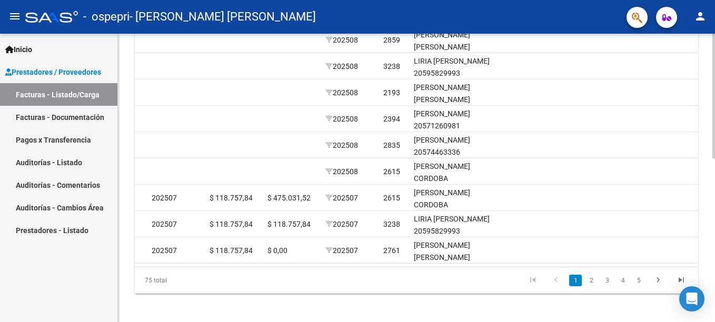
scroll to position [0, 1054]
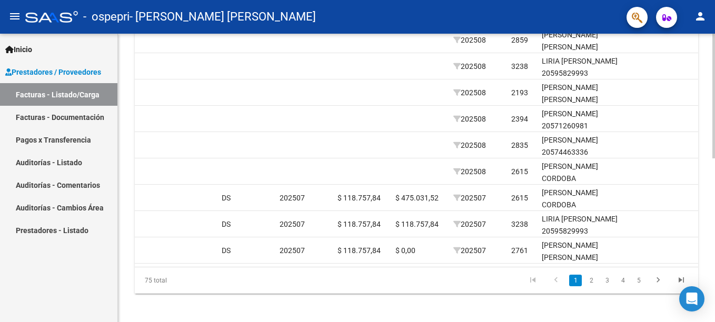
drag, startPoint x: 455, startPoint y: 289, endPoint x: 475, endPoint y: 289, distance: 19.5
click at [475, 289] on datatable-pager "1 2 3 4 5" at bounding box center [472, 281] width 442 height 18
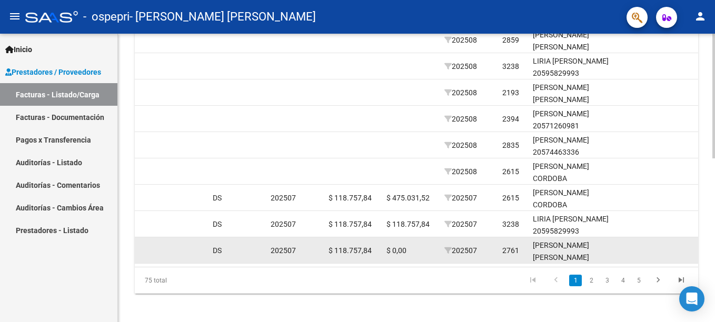
click at [537, 257] on div "[PERSON_NAME] [PERSON_NAME] 23512840949" at bounding box center [571, 258] width 76 height 36
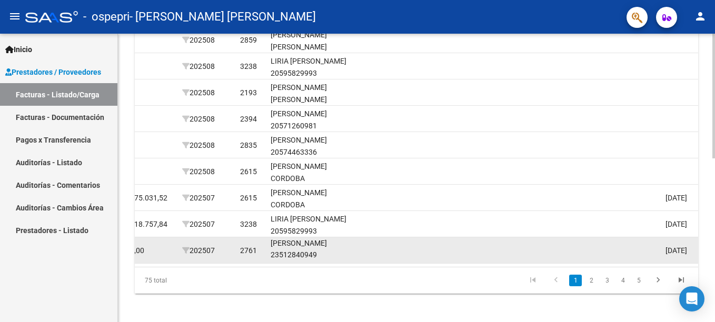
drag, startPoint x: 625, startPoint y: 250, endPoint x: 651, endPoint y: 249, distance: 25.8
click at [654, 248] on datatable-body-cell at bounding box center [637, 251] width 47 height 26
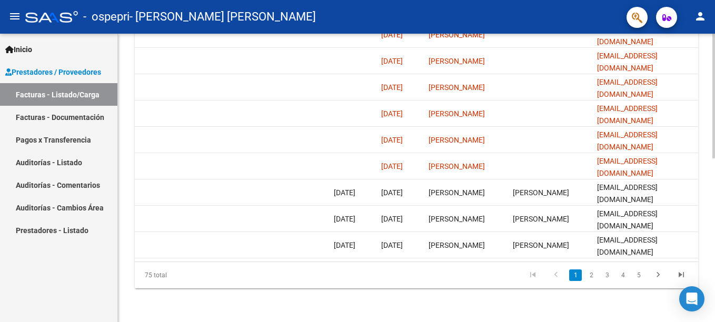
scroll to position [379, 0]
click at [715, 221] on html "menu - ospepri - [PERSON_NAME] [PERSON_NAME] person Inicio Instructivos Contact…" at bounding box center [357, 161] width 715 height 322
click at [715, 227] on html "menu - ospepri - [PERSON_NAME] [PERSON_NAME] person Inicio Instructivos Contact…" at bounding box center [357, 161] width 715 height 322
click at [715, 228] on html "menu - ospepri - [PERSON_NAME] [PERSON_NAME] person Inicio Instructivos Contact…" at bounding box center [357, 161] width 715 height 322
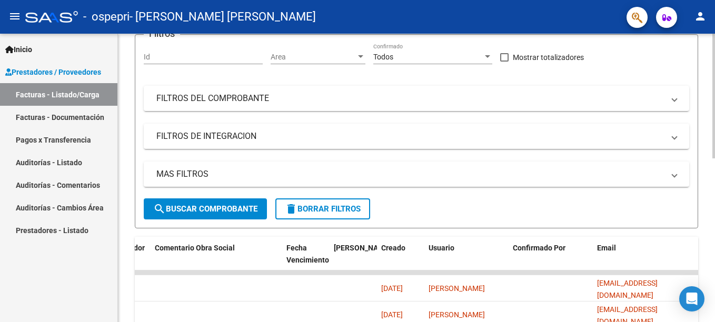
click at [712, 175] on div "Video tutorial PRESTADORES -> Listado de CPBTs Emitidos por Prestadores / Prove…" at bounding box center [418, 273] width 600 height 660
click at [712, 175] on div "Video tutorial PRESTADORES -> Listado de CPBTs Emitidos por Prestadores / Prove…" at bounding box center [416, 273] width 597 height 660
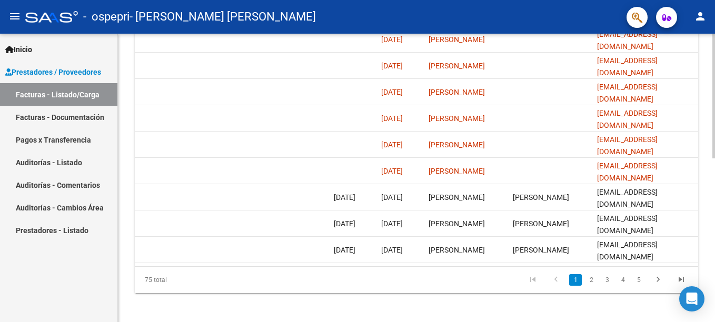
scroll to position [379, 0]
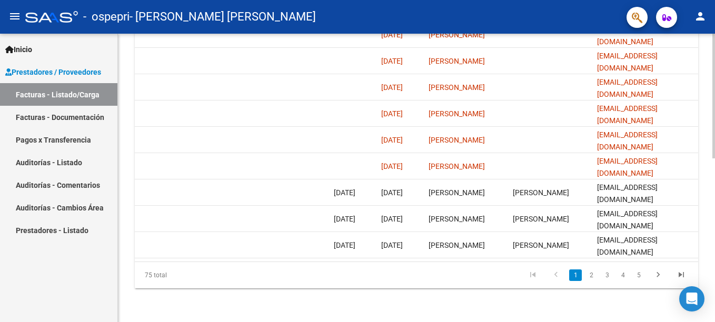
click at [715, 305] on html "menu - ospepri - [PERSON_NAME] [PERSON_NAME] person Inicio Instructivos Contact…" at bounding box center [357, 161] width 715 height 322
click at [590, 276] on link "2" at bounding box center [591, 276] width 13 height 12
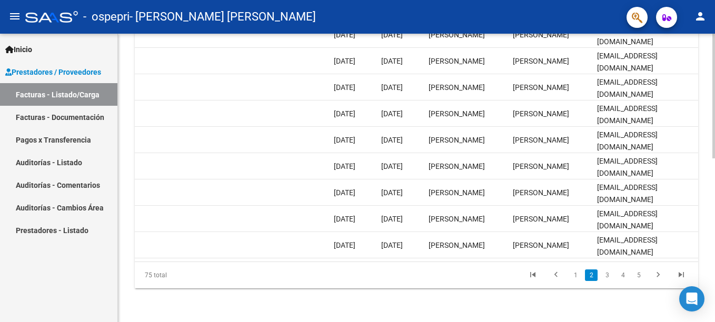
scroll to position [0, 1577]
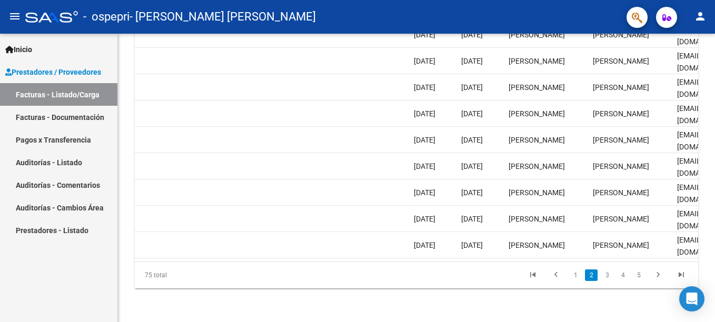
drag, startPoint x: 583, startPoint y: 264, endPoint x: 603, endPoint y: 263, distance: 19.5
click at [603, 263] on div "75 total 1 2 3 4 5" at bounding box center [417, 275] width 564 height 26
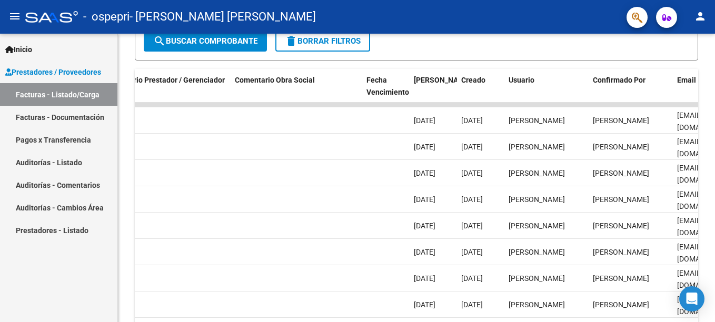
click at [715, 156] on html "menu - ospepri - [PERSON_NAME] [PERSON_NAME] person Inicio Instructivos Contact…" at bounding box center [357, 161] width 715 height 322
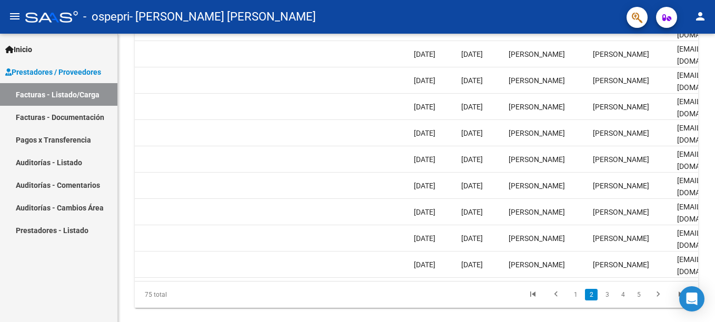
click at [715, 222] on html "menu - ospepri - [PERSON_NAME] [PERSON_NAME] person Inicio Instructivos Contact…" at bounding box center [357, 161] width 715 height 322
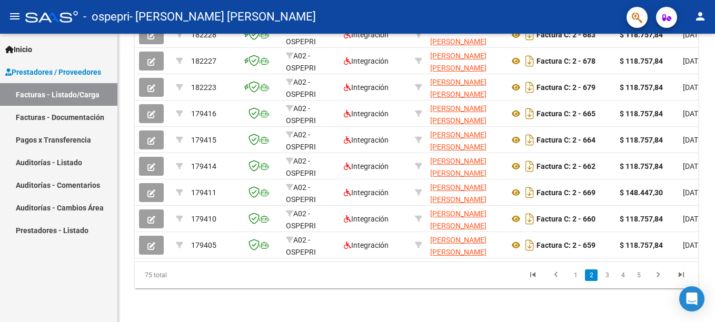
scroll to position [0, 1577]
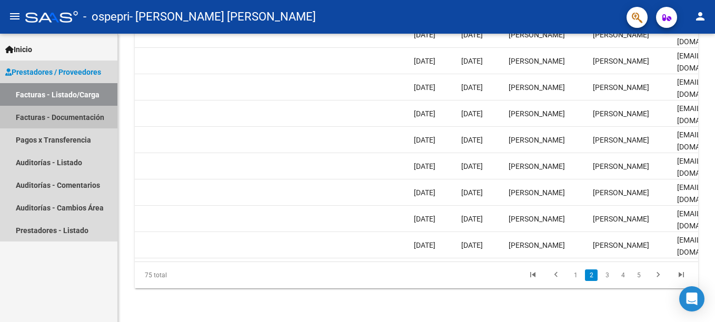
click at [59, 116] on link "Facturas - Documentación" at bounding box center [58, 117] width 117 height 23
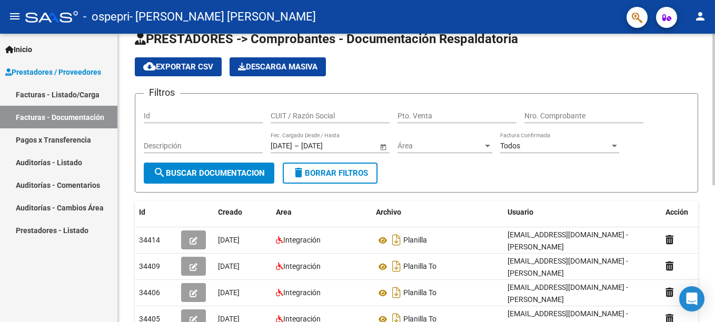
click at [715, 67] on html "menu - ospepri - [PERSON_NAME] [PERSON_NAME] person Inicio Instructivos Contact…" at bounding box center [357, 161] width 715 height 322
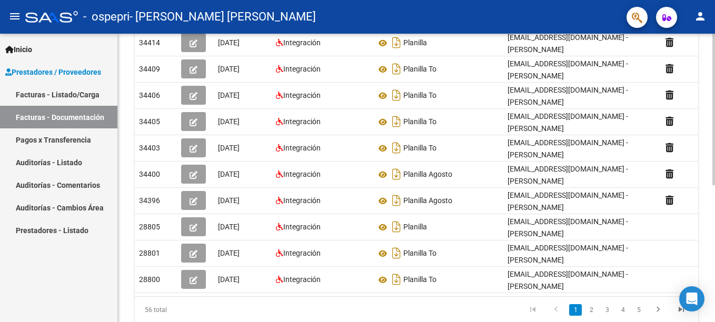
click at [707, 187] on div "PRESTADORES -> Comprobantes - Documentación Respaldatoria cloud_download Export…" at bounding box center [418, 86] width 600 height 541
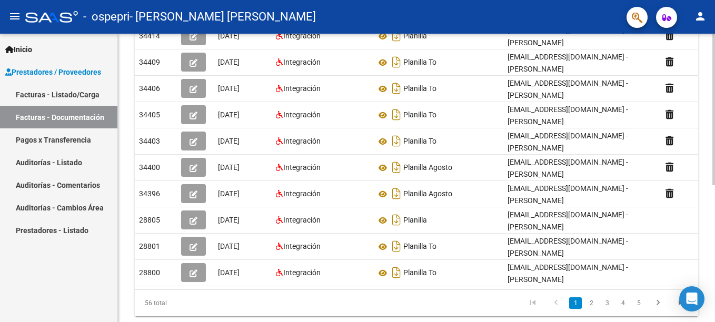
click at [704, 202] on div "PRESTADORES -> Comprobantes - Documentación Respaldatoria cloud_download Export…" at bounding box center [416, 79] width 597 height 541
drag, startPoint x: 704, startPoint y: 202, endPoint x: 700, endPoint y: 50, distance: 152.8
click at [700, 50] on div "PRESTADORES -> Comprobantes - Documentación Respaldatoria cloud_download Export…" at bounding box center [416, 79] width 597 height 541
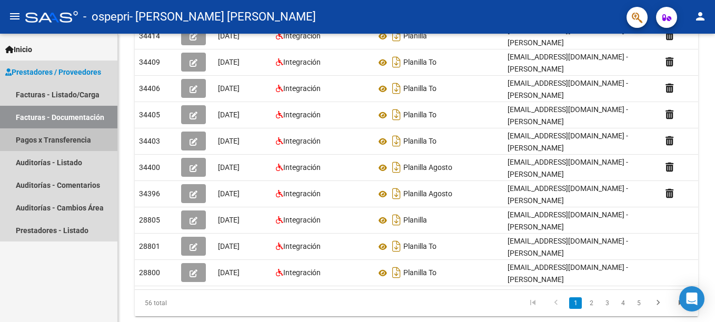
click at [47, 145] on link "Pagos x Transferencia" at bounding box center [58, 140] width 117 height 23
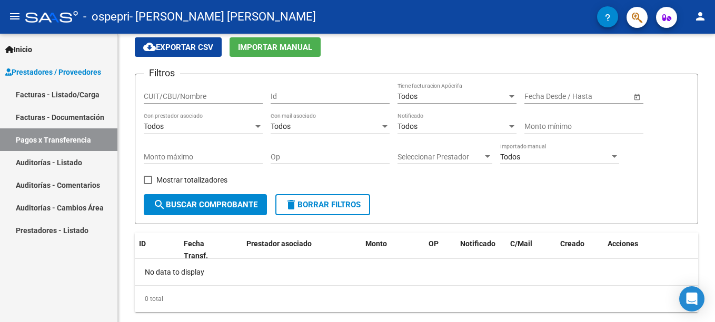
scroll to position [64, 0]
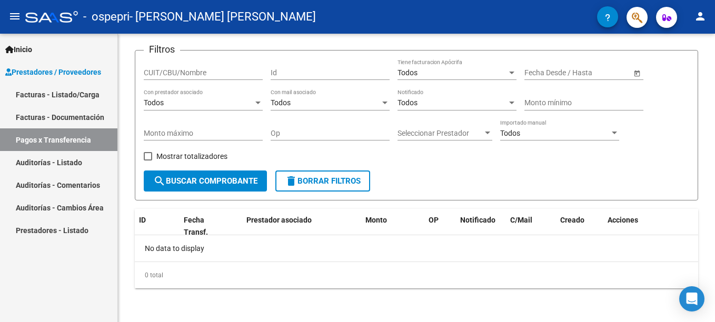
click at [60, 158] on link "Auditorías - Listado" at bounding box center [58, 162] width 117 height 23
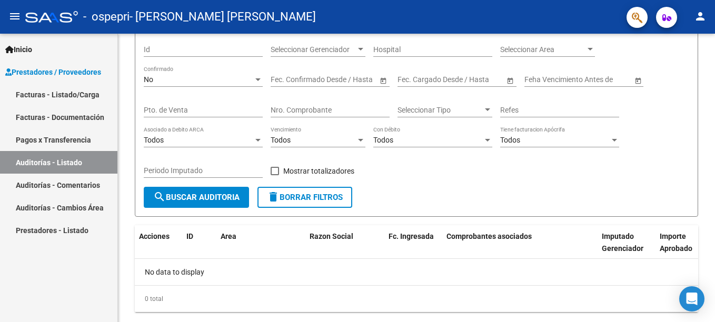
scroll to position [110, 0]
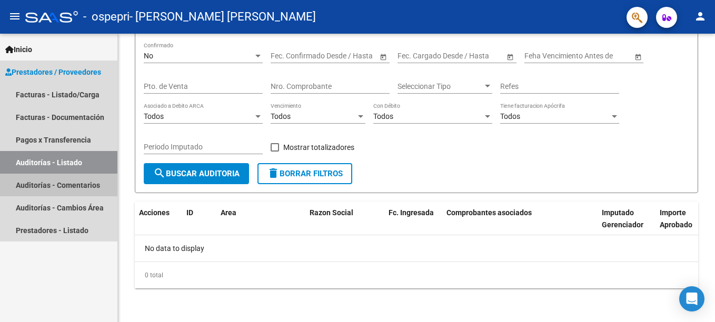
click at [64, 183] on link "Auditorías - Comentarios" at bounding box center [58, 185] width 117 height 23
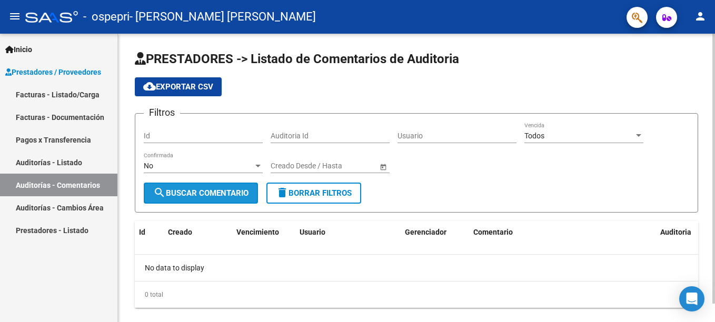
click at [224, 189] on span "search Buscar Comentario" at bounding box center [200, 193] width 95 height 9
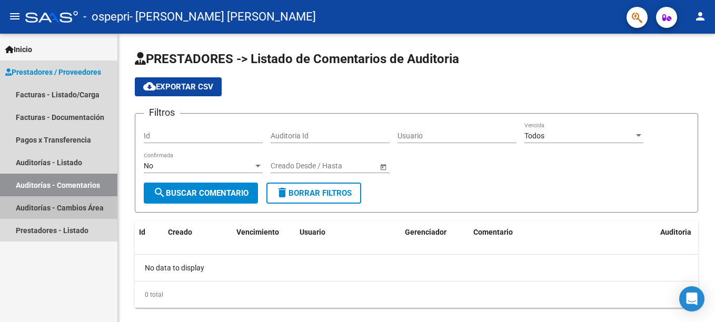
click at [52, 212] on link "Auditorías - Cambios Área" at bounding box center [58, 207] width 117 height 23
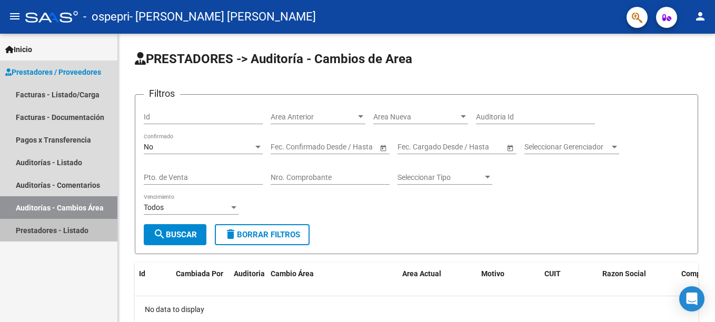
click at [47, 229] on link "Prestadores - Listado" at bounding box center [58, 230] width 117 height 23
